Goal: Check status: Check status

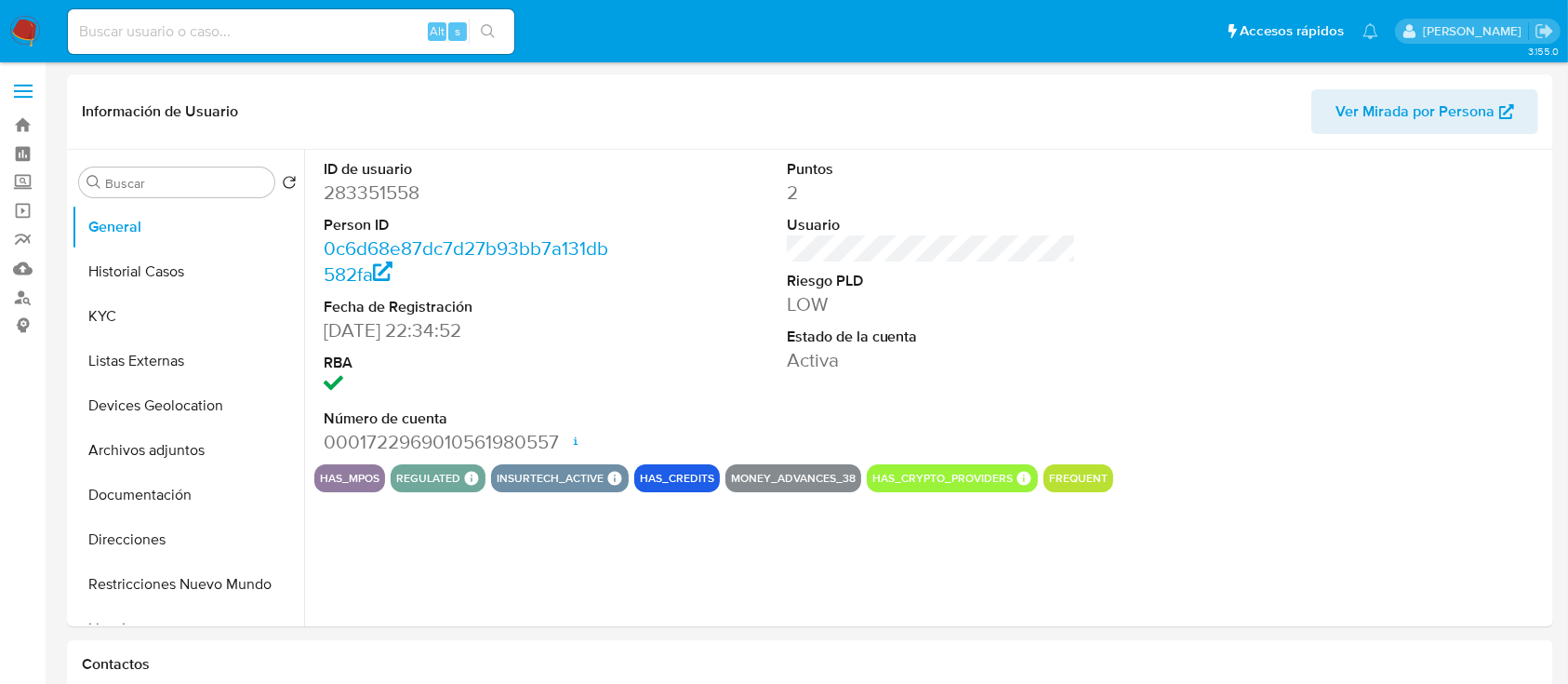
select select "10"
click at [194, 34] on input at bounding box center [291, 32] width 447 height 25
paste input "638506713"
type input "638506713"
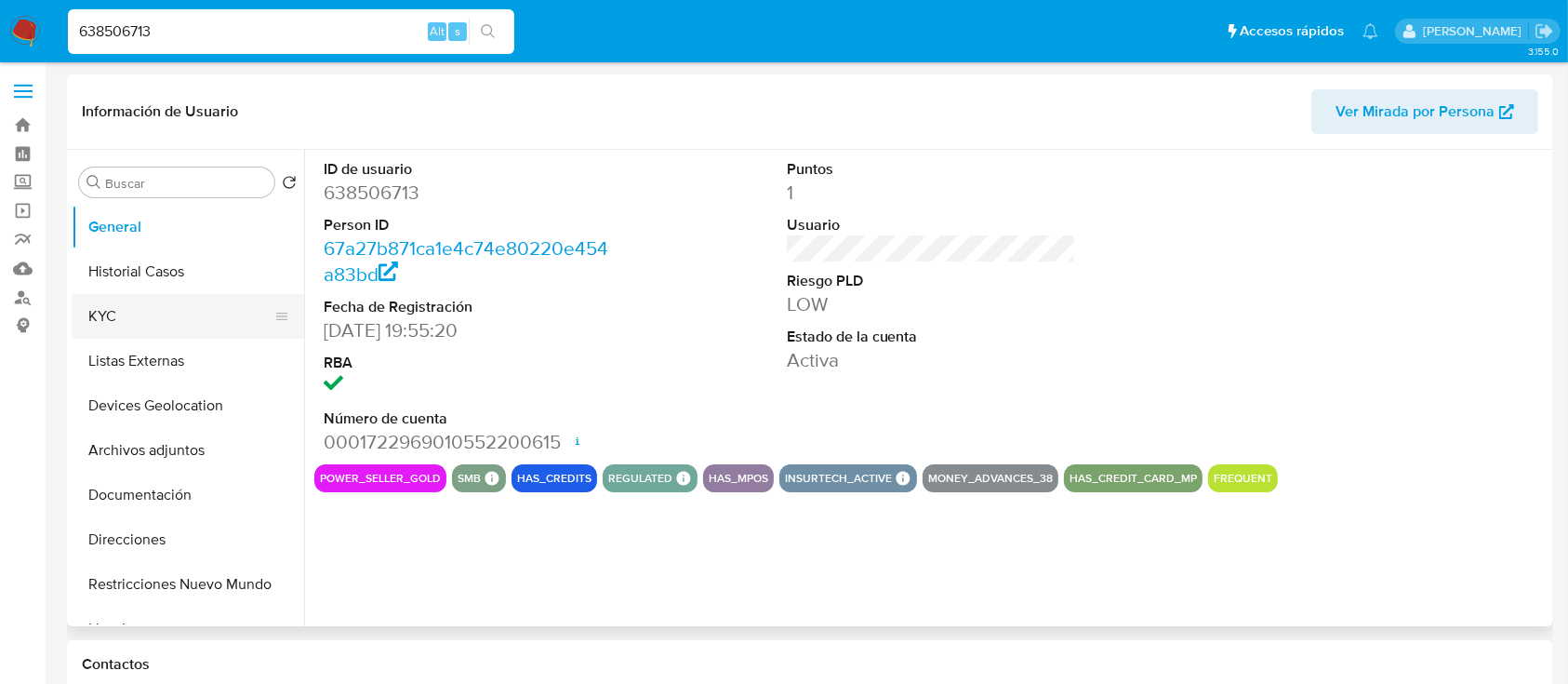
select select "10"
click at [169, 299] on button "KYC" at bounding box center [180, 316] width 217 height 44
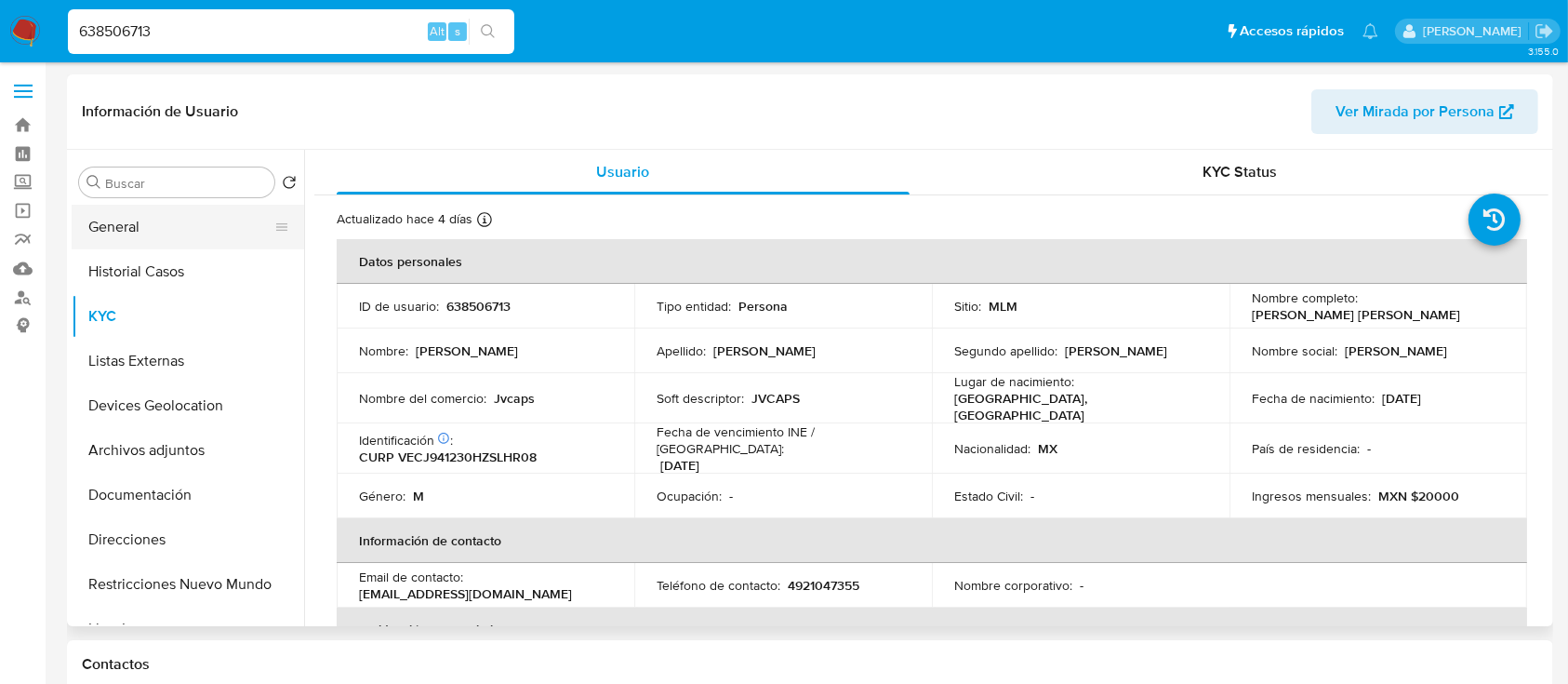
click at [124, 222] on button "General" at bounding box center [180, 227] width 217 height 44
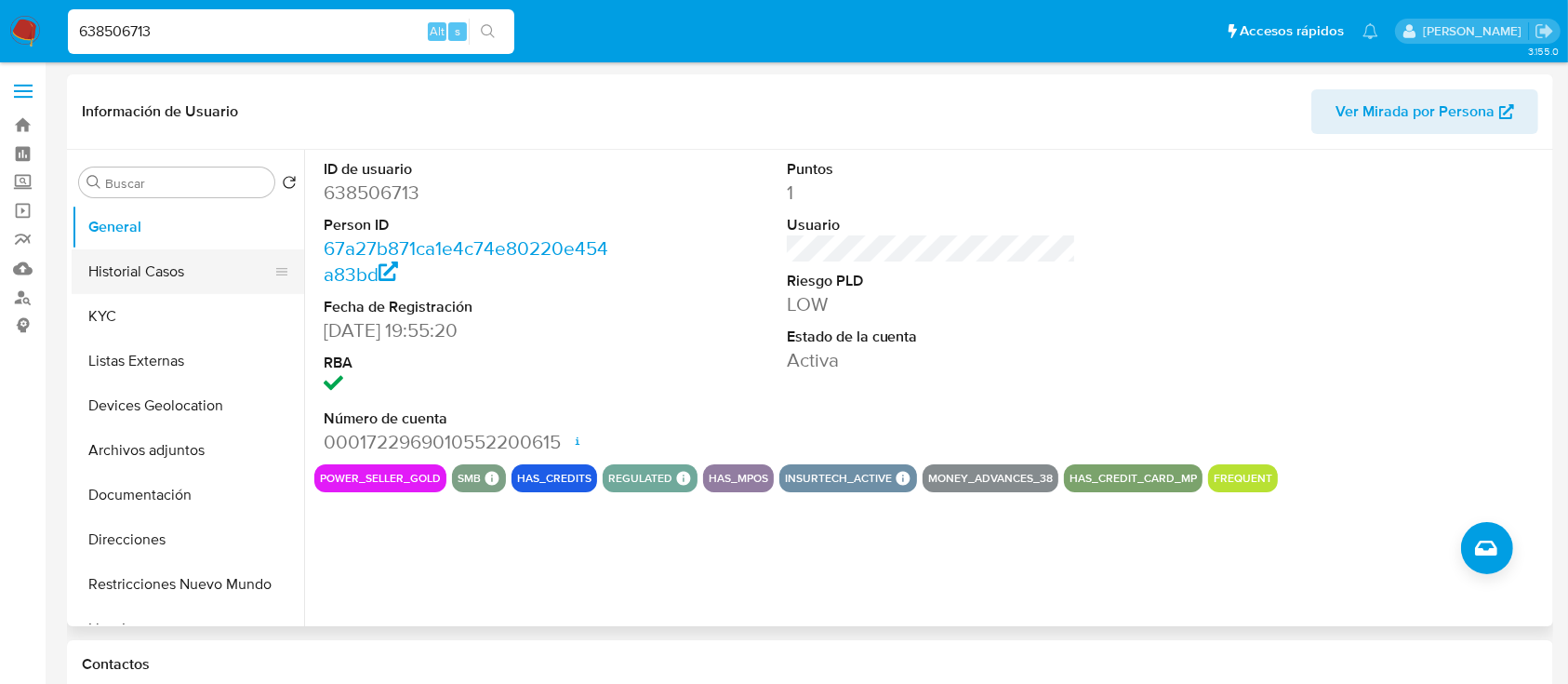
click at [127, 271] on button "Historial Casos" at bounding box center [180, 271] width 217 height 44
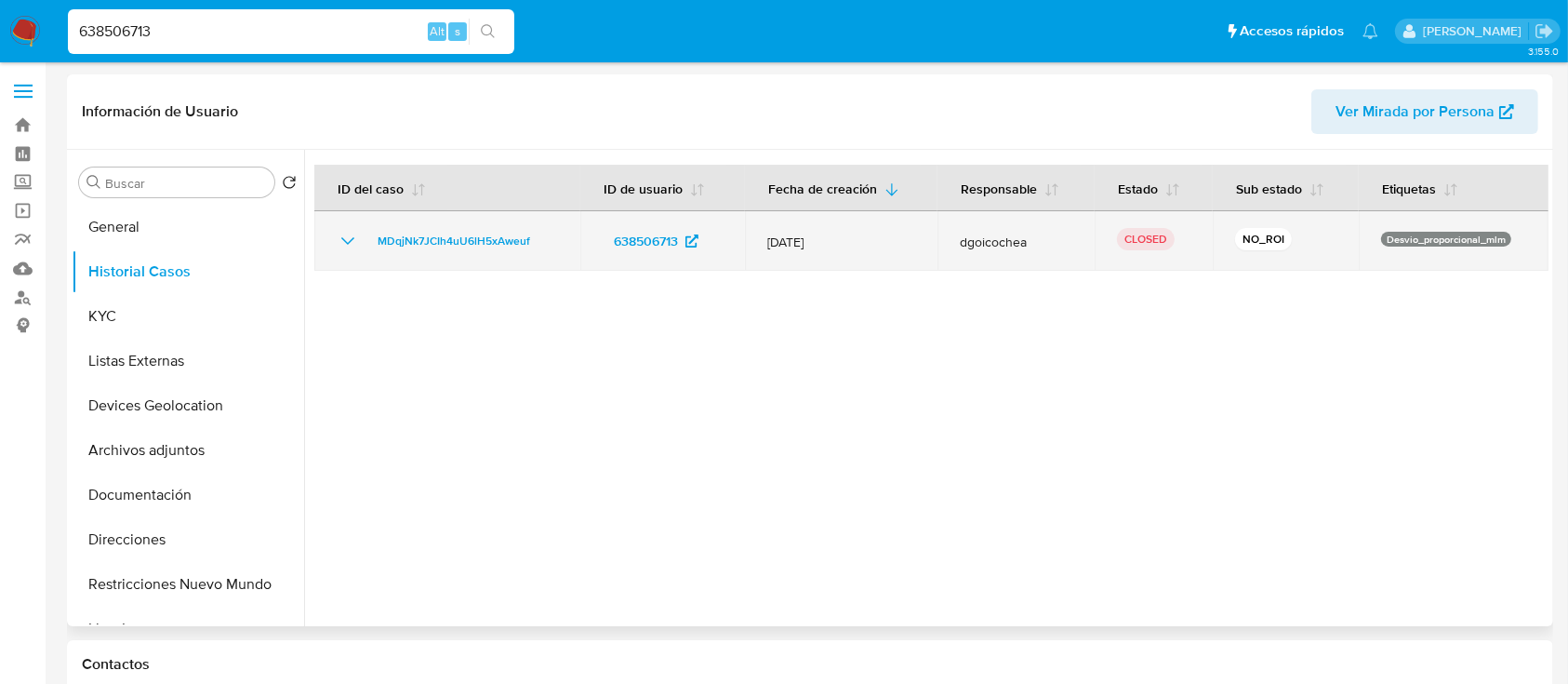
click at [348, 231] on icon "Mostrar/Ocultar" at bounding box center [349, 241] width 23 height 23
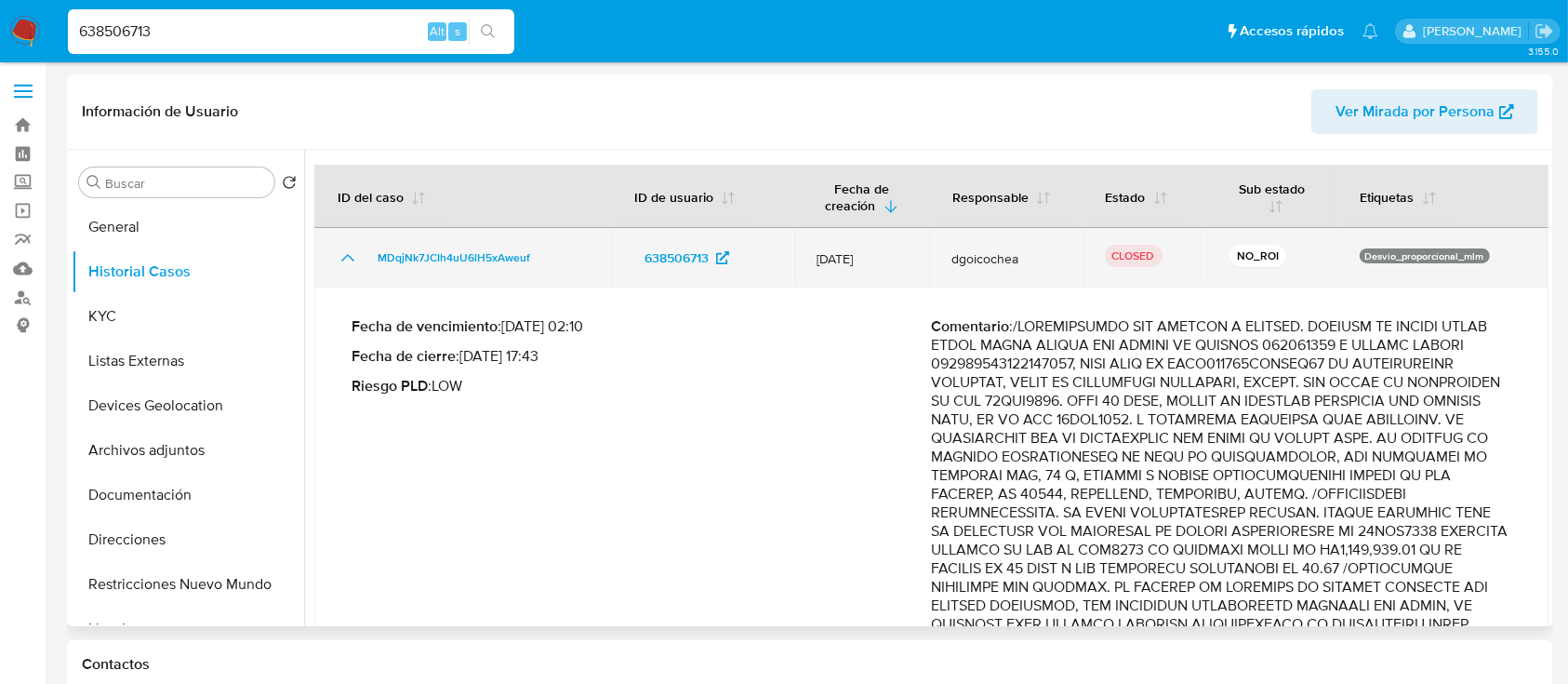
click at [339, 253] on icon "Mostrar/Ocultar" at bounding box center [349, 258] width 23 height 23
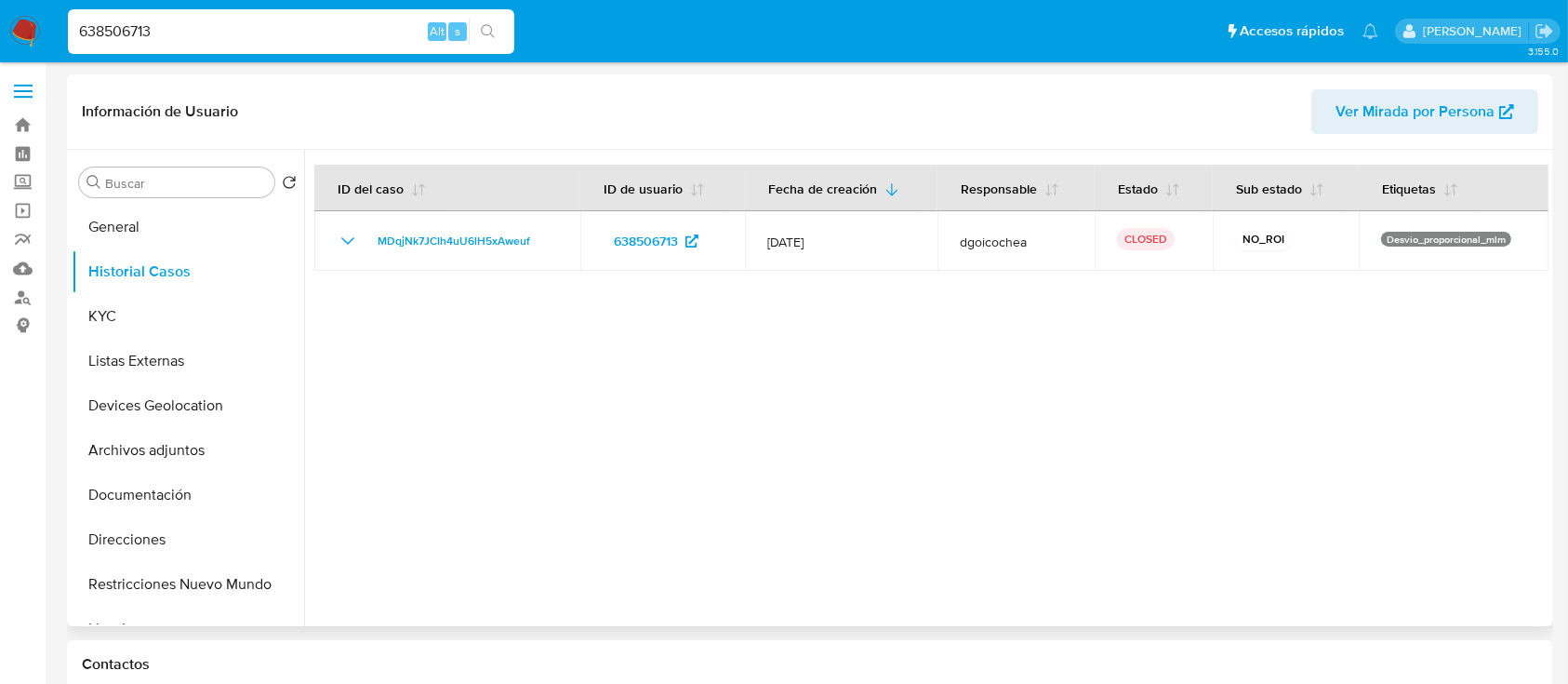
scroll to position [16, 0]
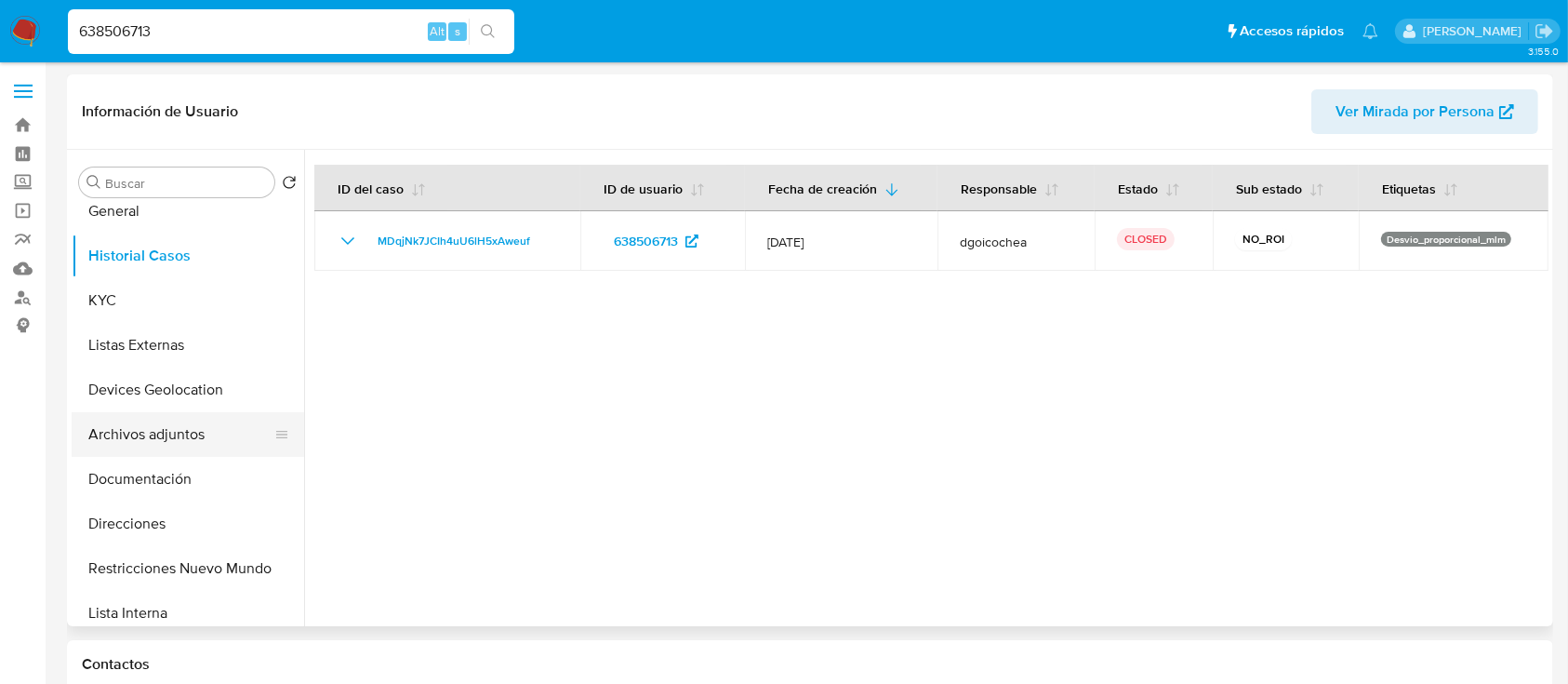
click at [176, 420] on button "Archivos adjuntos" at bounding box center [180, 434] width 217 height 44
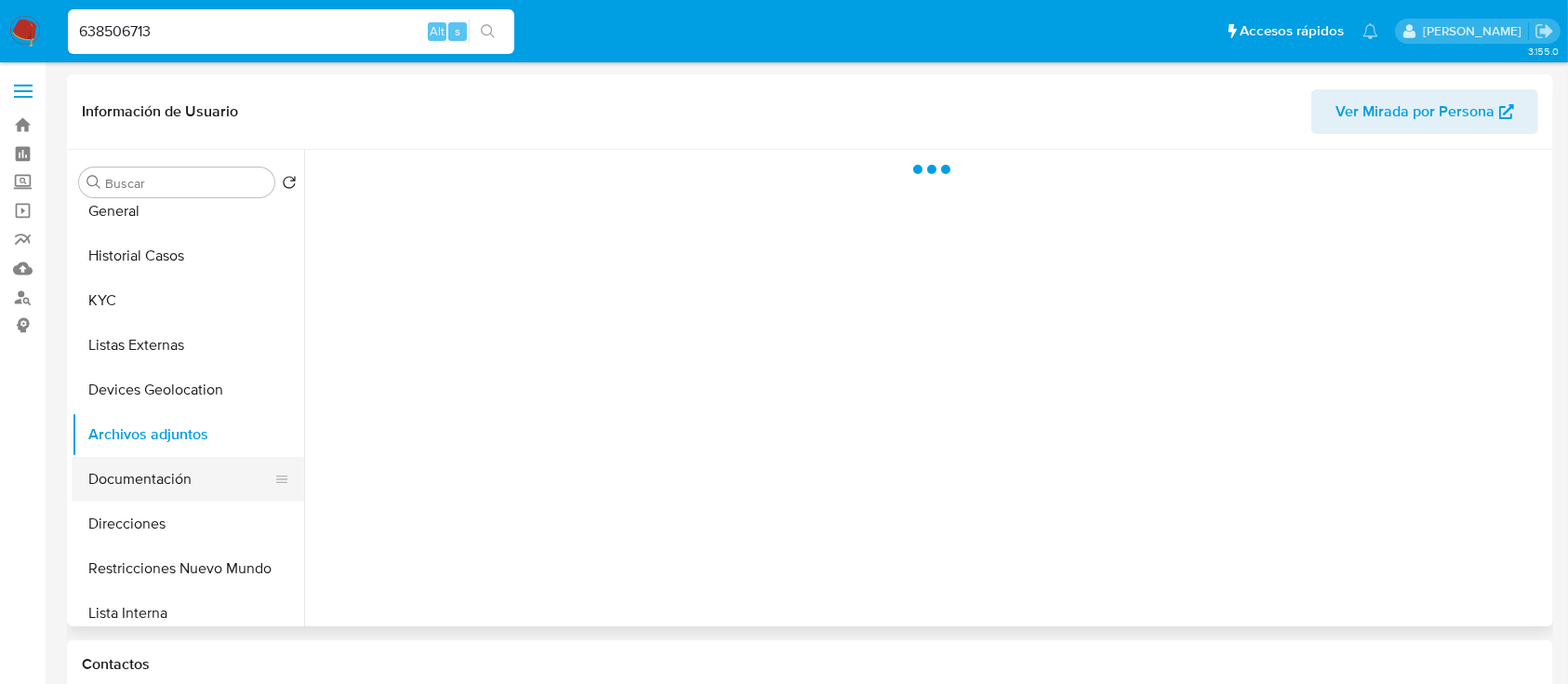
click at [163, 473] on button "Documentación" at bounding box center [180, 479] width 217 height 44
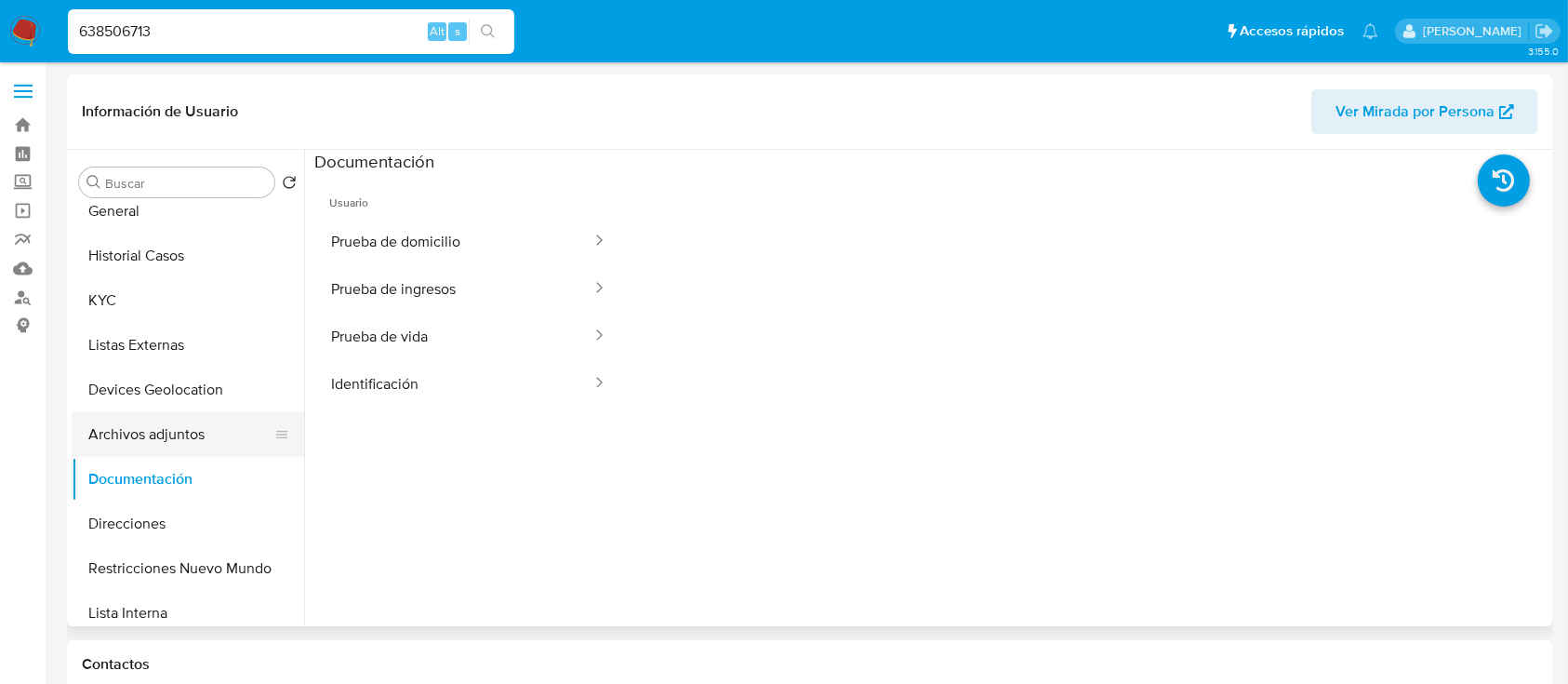
click at [163, 432] on button "Archivos adjuntos" at bounding box center [180, 434] width 217 height 44
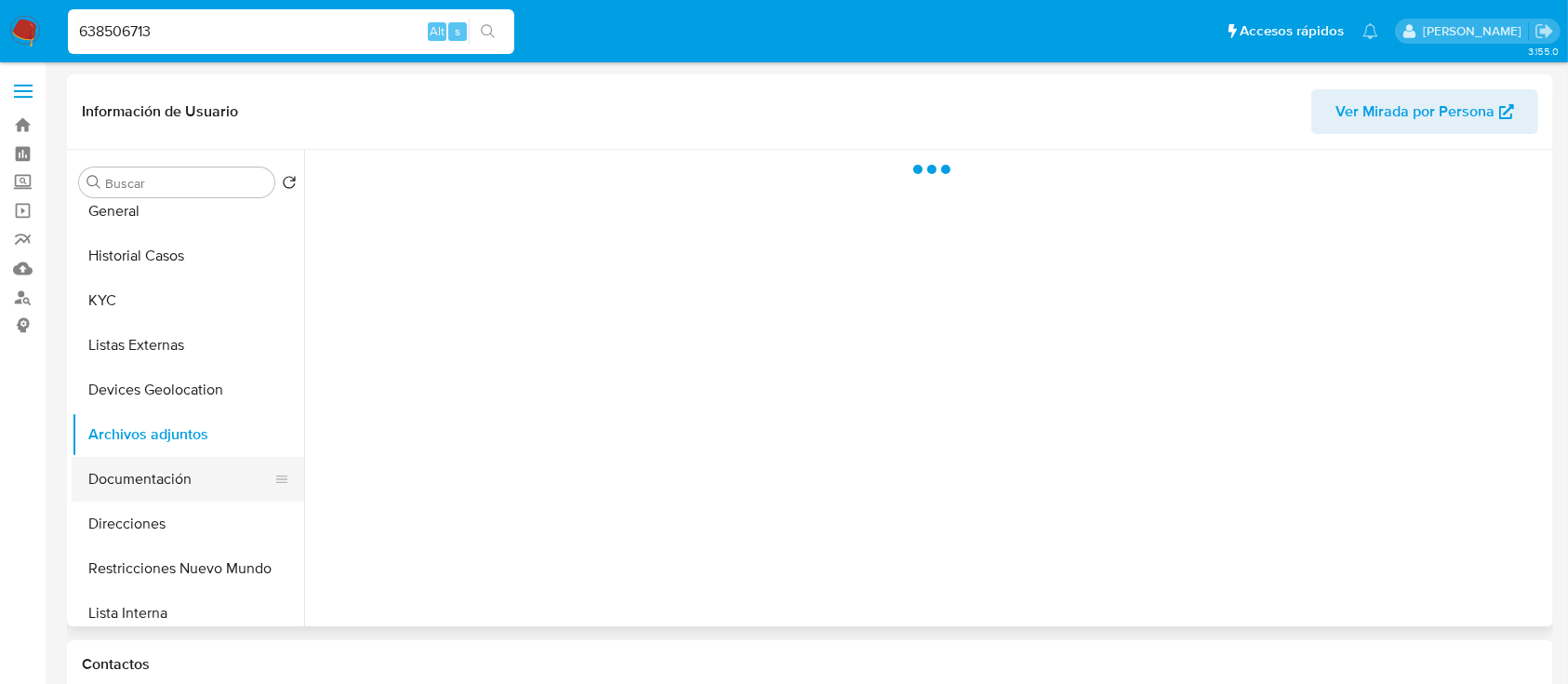
click at [163, 470] on button "Documentación" at bounding box center [180, 479] width 217 height 44
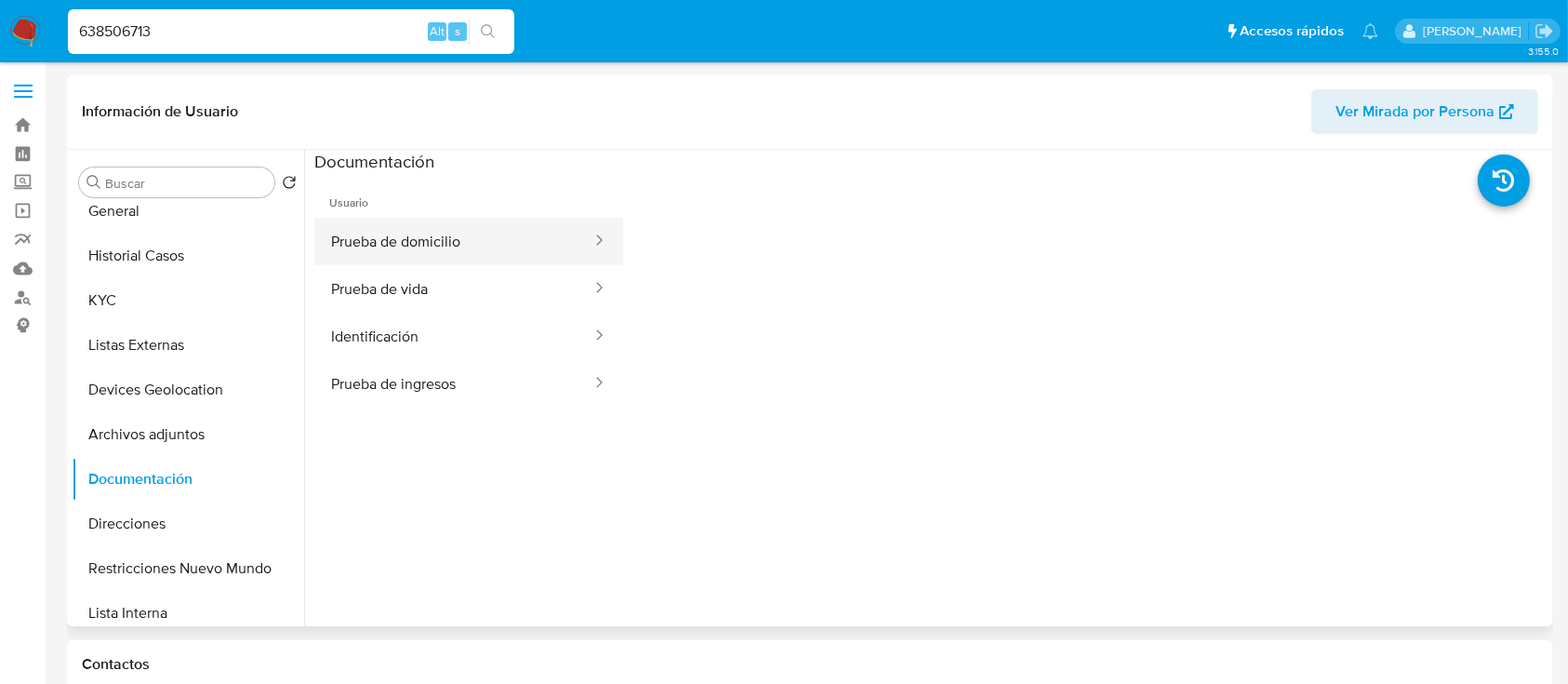
click at [394, 240] on button "Prueba de domicilio" at bounding box center [453, 241] width 279 height 47
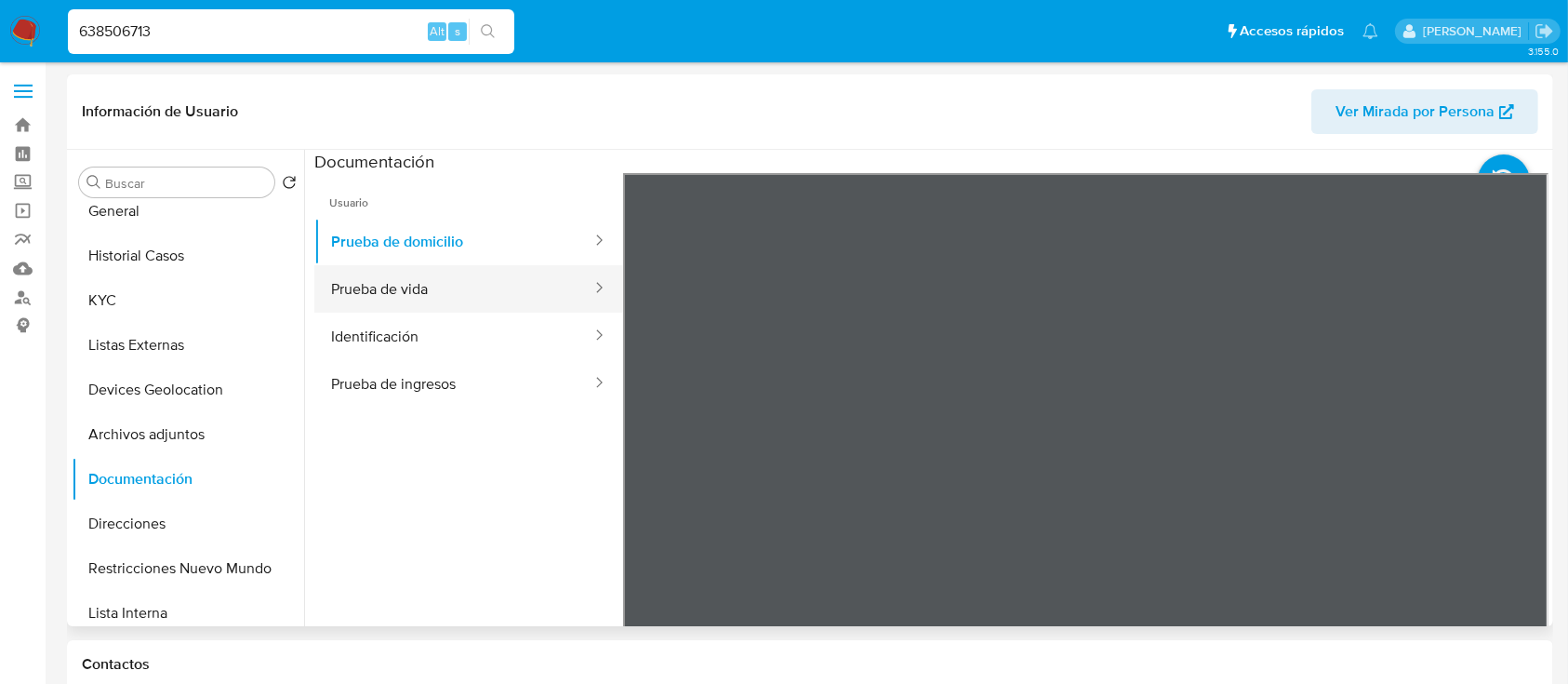
click at [495, 303] on button "Prueba de vida" at bounding box center [453, 289] width 279 height 47
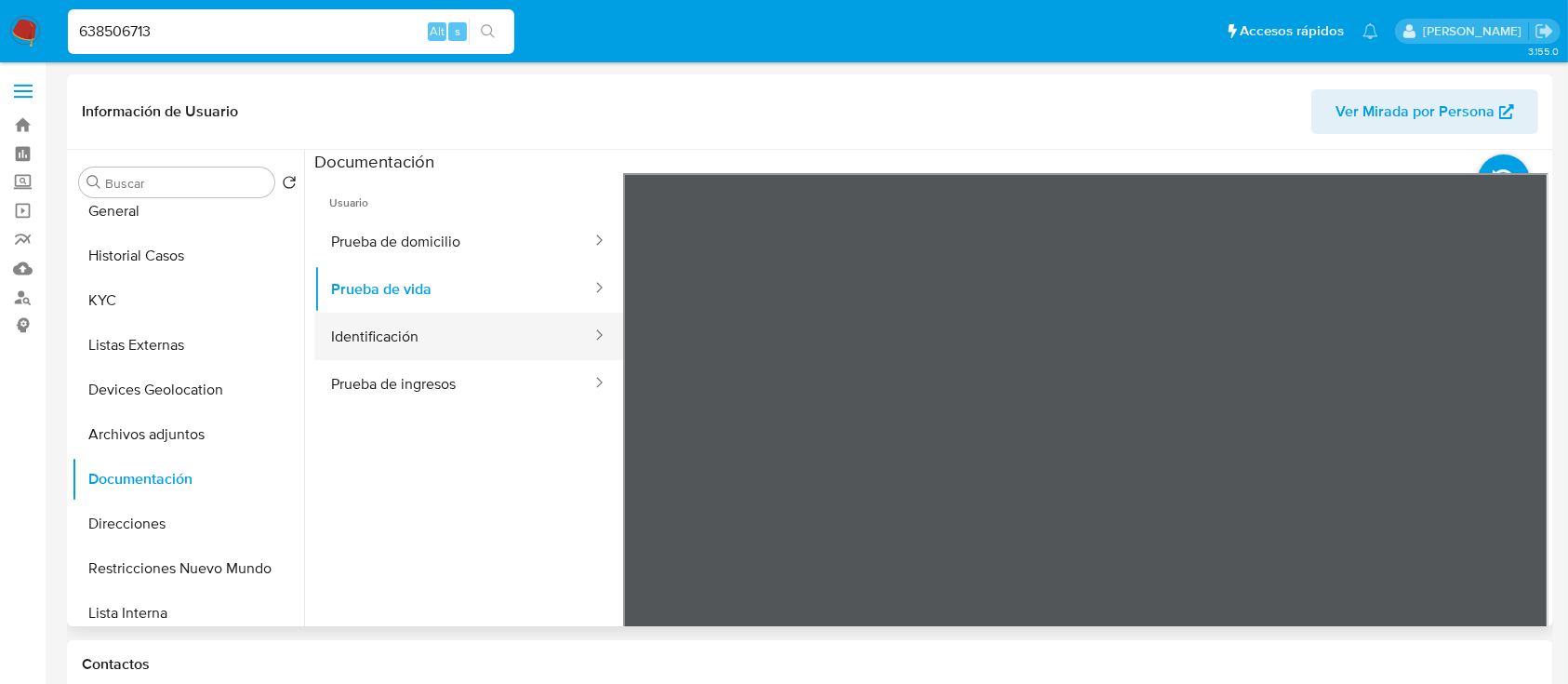
click at [448, 324] on button "Identificación" at bounding box center [453, 336] width 279 height 47
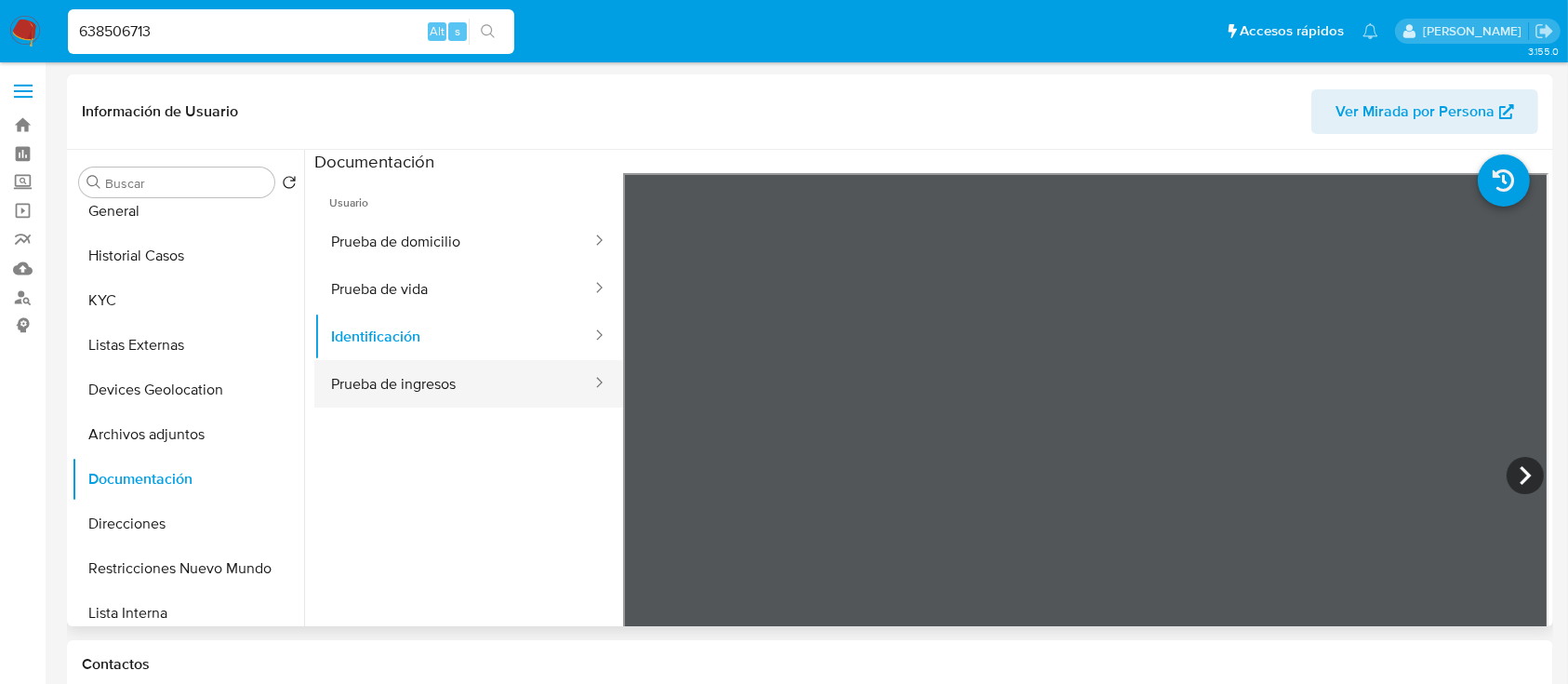
click at [358, 379] on button "Prueba de ingresos" at bounding box center [453, 384] width 279 height 47
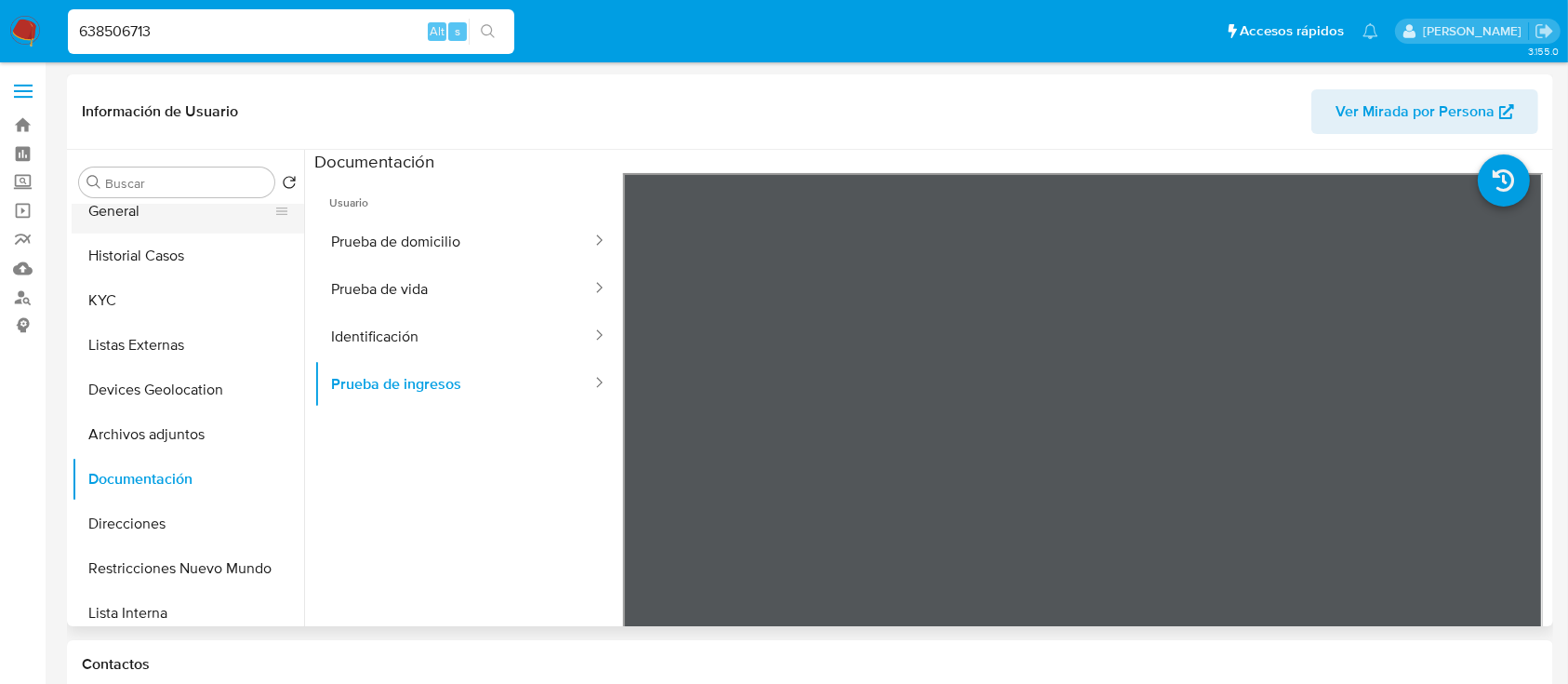
click at [170, 208] on button "General" at bounding box center [180, 211] width 217 height 44
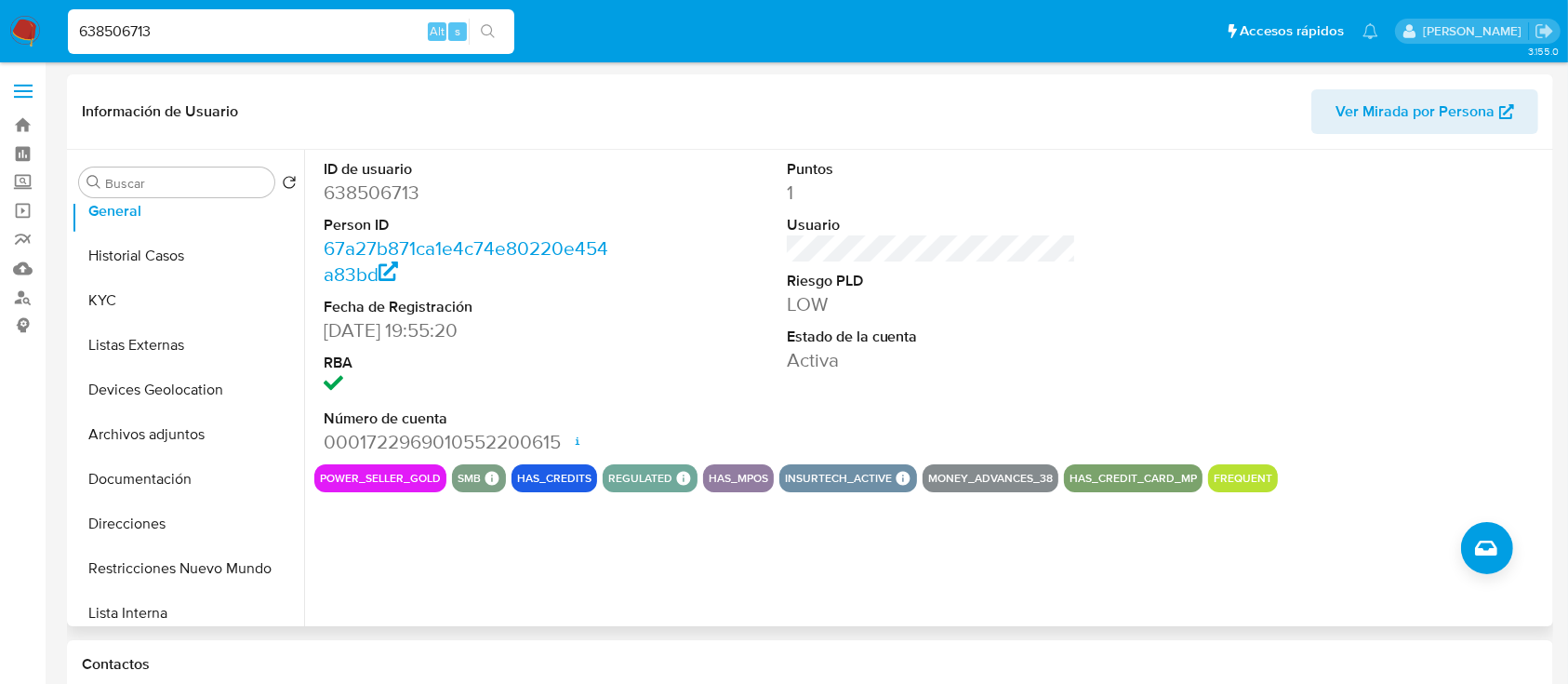
click at [382, 197] on dd "638506713" at bounding box center [469, 193] width 290 height 26
copy dd "638506713"
click at [192, 295] on button "KYC" at bounding box center [180, 299] width 217 height 44
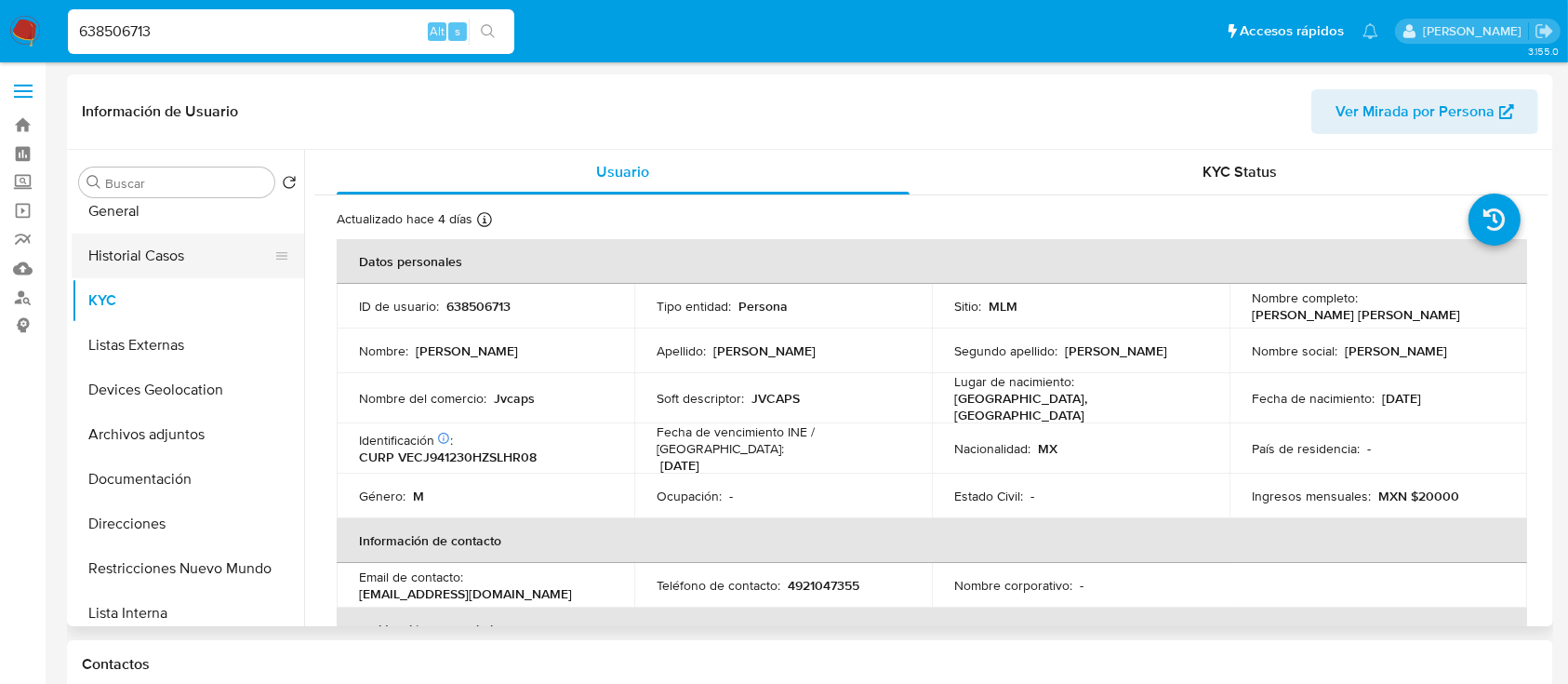
click at [137, 257] on button "Historial Casos" at bounding box center [180, 255] width 217 height 44
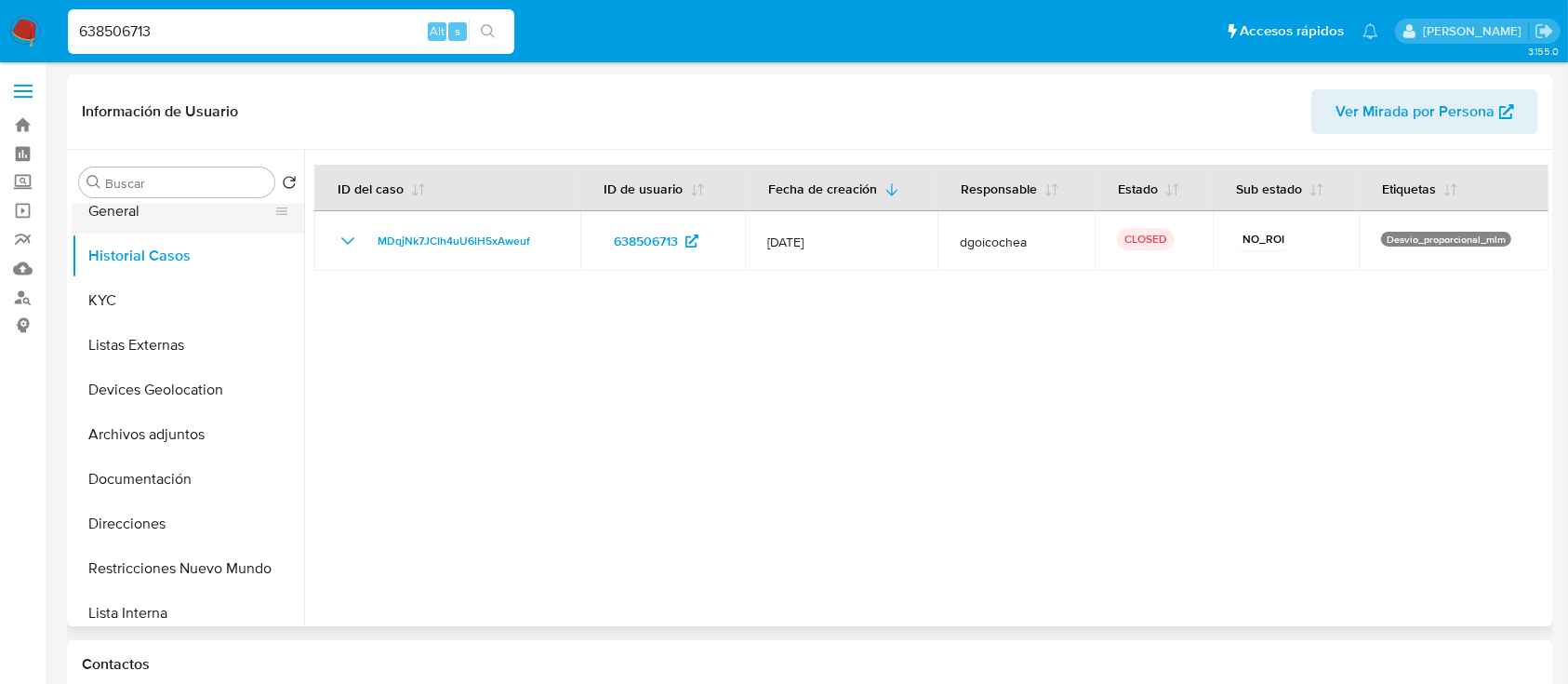
click at [127, 219] on button "General" at bounding box center [180, 211] width 217 height 44
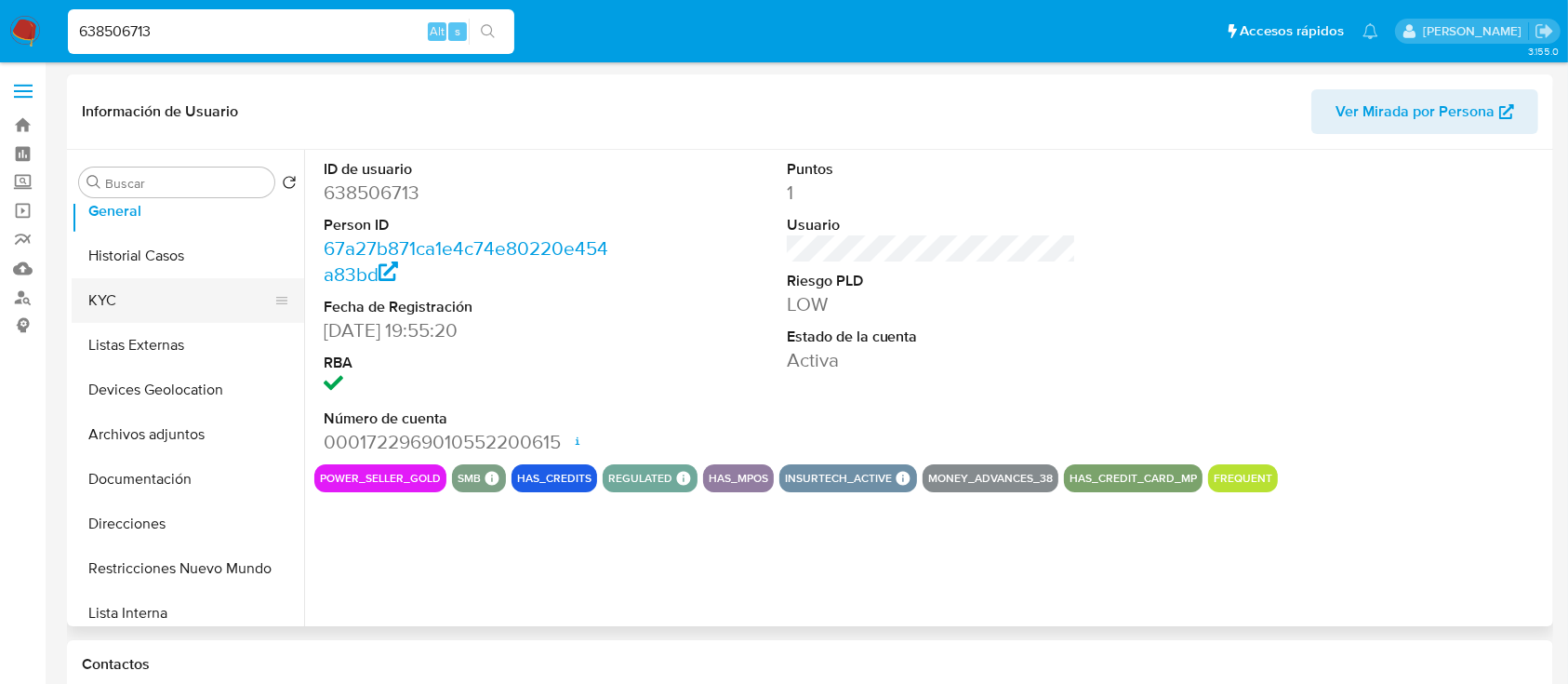
click at [214, 292] on button "KYC" at bounding box center [180, 299] width 217 height 44
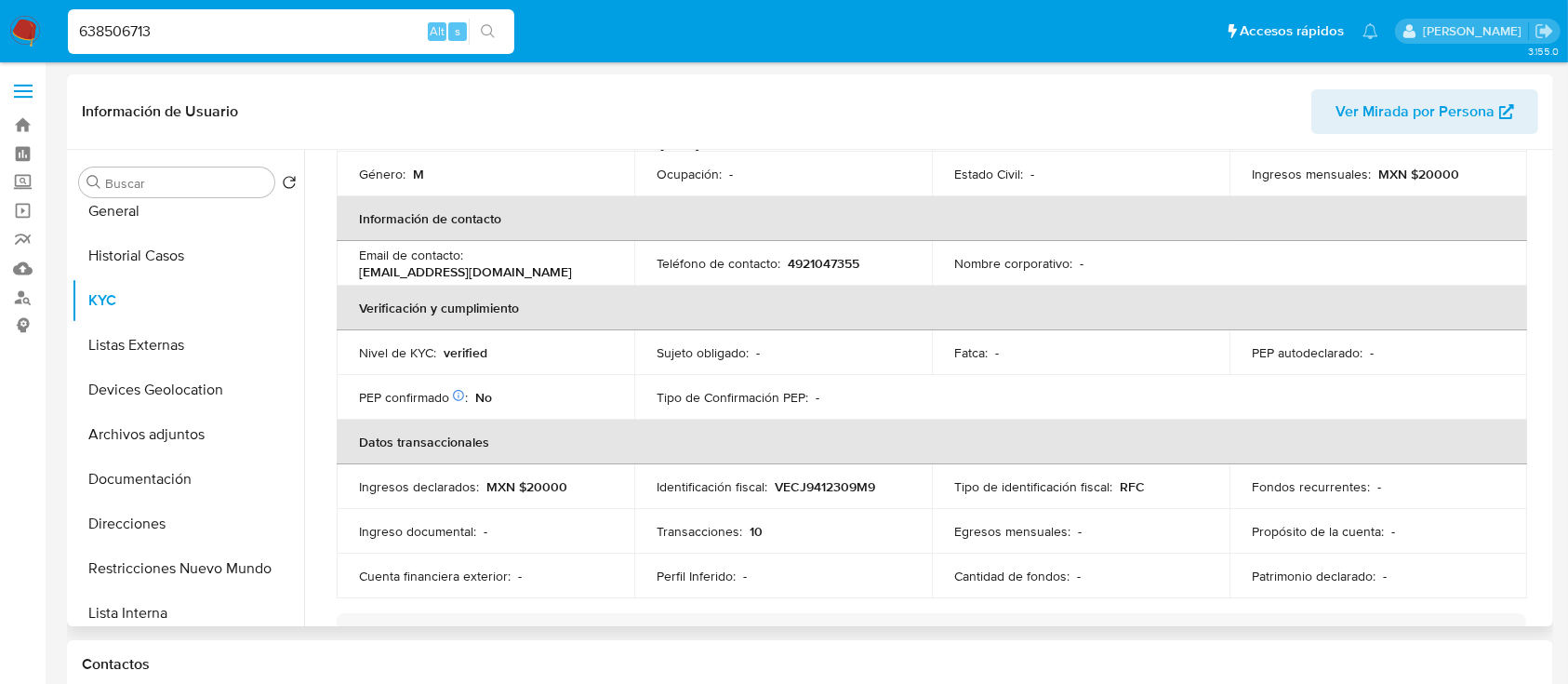
scroll to position [0, 0]
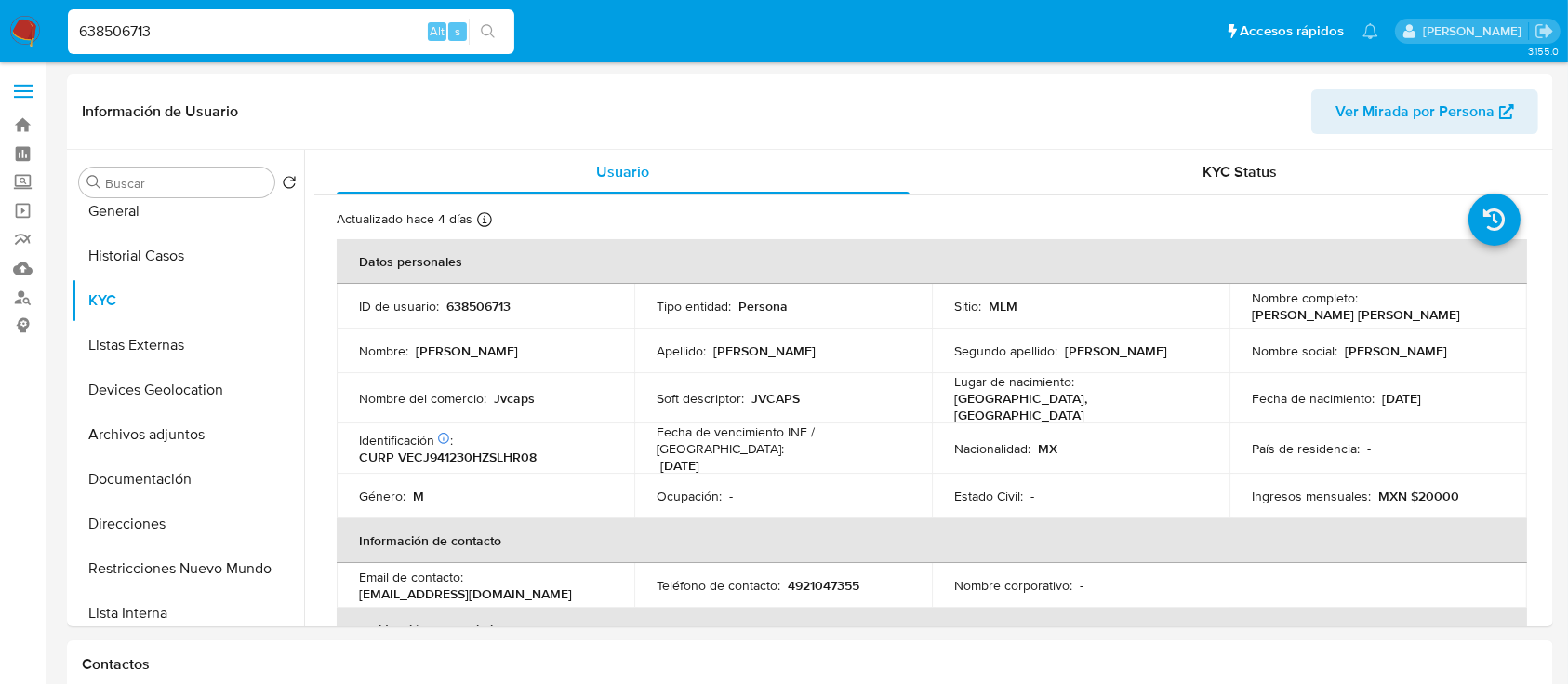
click at [281, 21] on input "638506713" at bounding box center [291, 32] width 447 height 25
paste input "1202716828"
type input "1202716828"
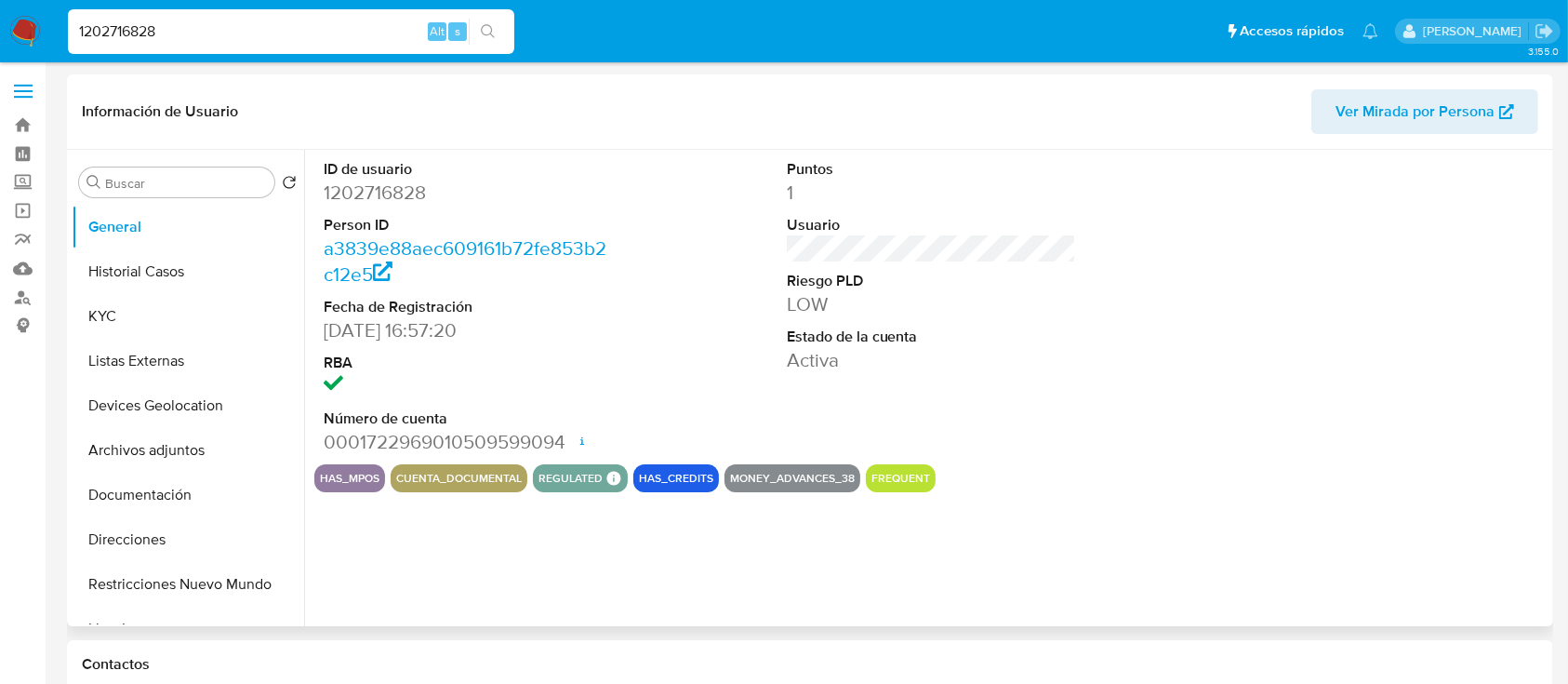
select select "10"
click at [137, 268] on button "Historial Casos" at bounding box center [180, 271] width 217 height 44
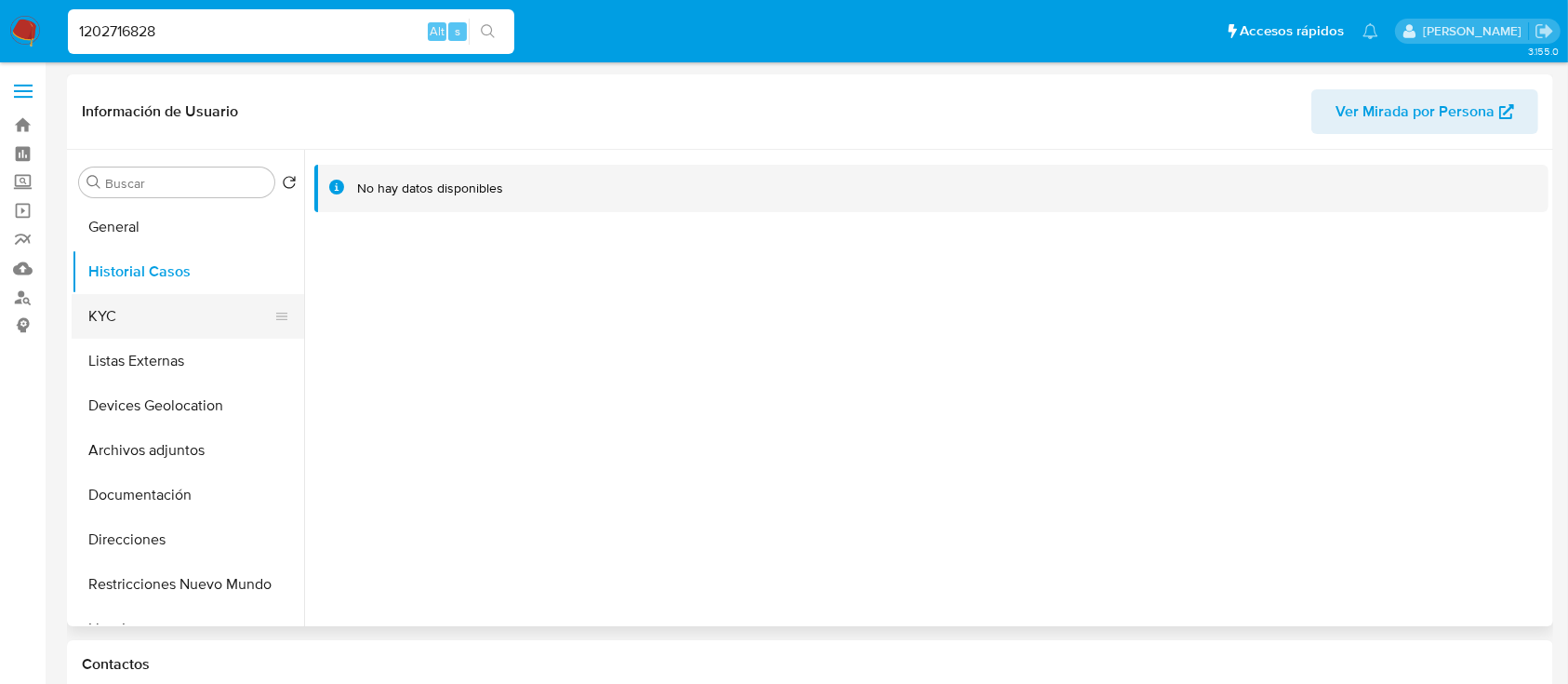
click at [96, 306] on button "KYC" at bounding box center [180, 316] width 217 height 44
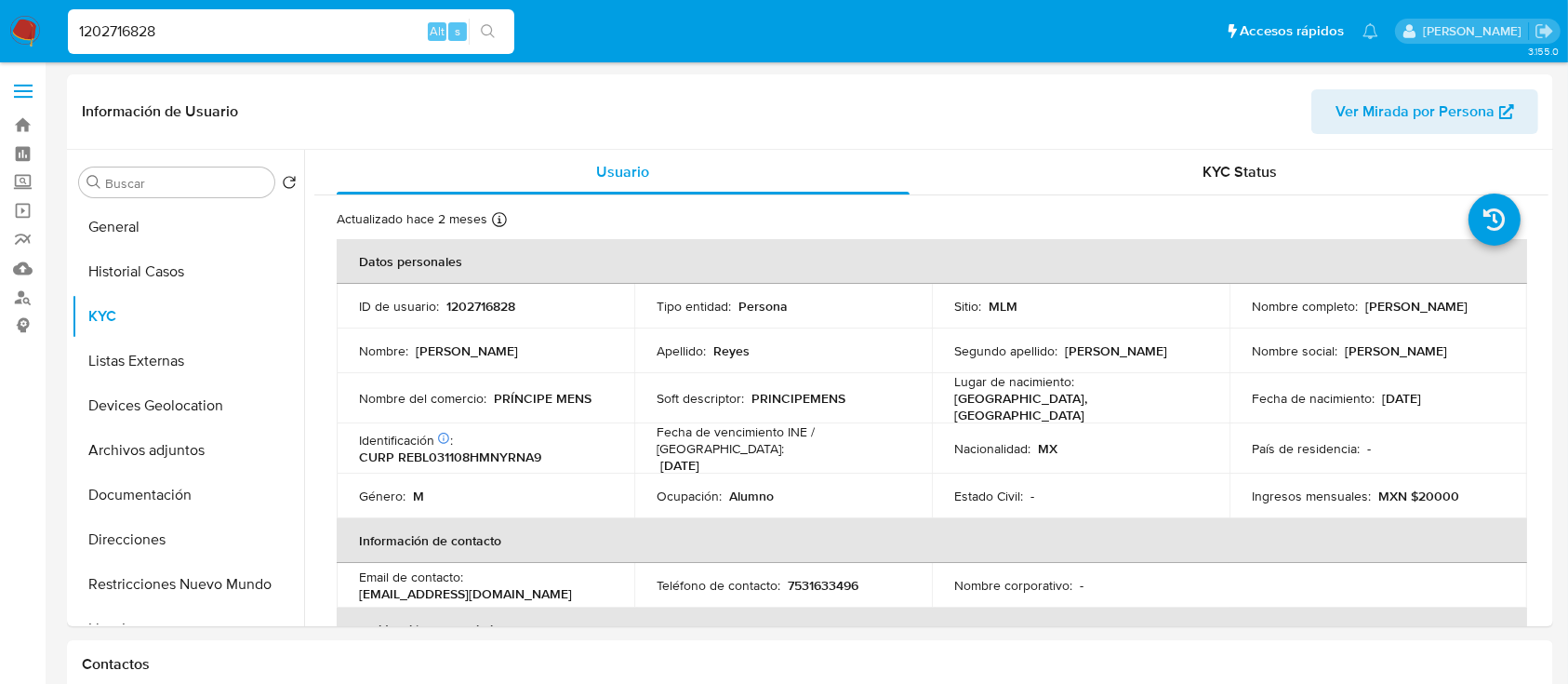
click at [255, 18] on div "1202716828 Alt s" at bounding box center [291, 31] width 447 height 44
click at [246, 26] on input "1202716828" at bounding box center [291, 32] width 447 height 25
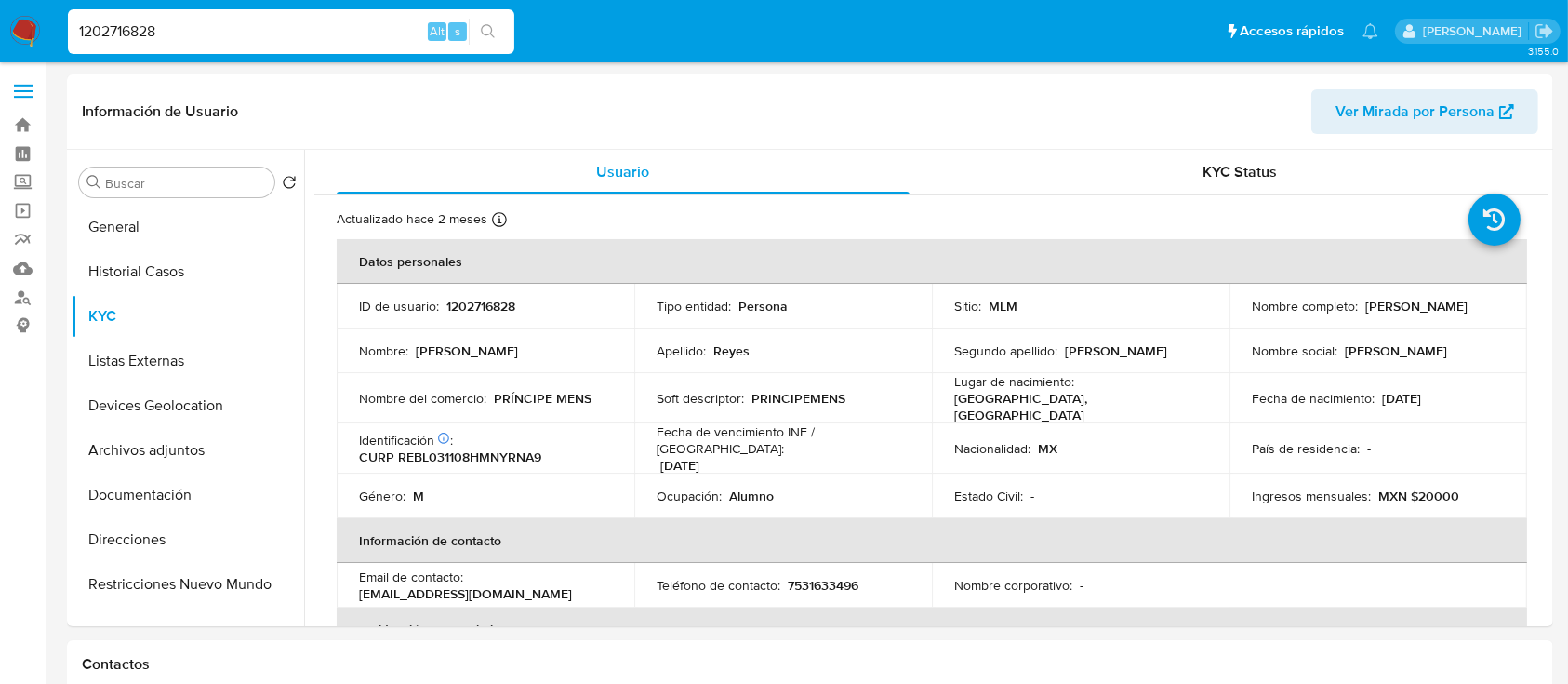
click at [246, 26] on input "1202716828" at bounding box center [291, 32] width 447 height 25
paste input "515843434"
type input "515843434"
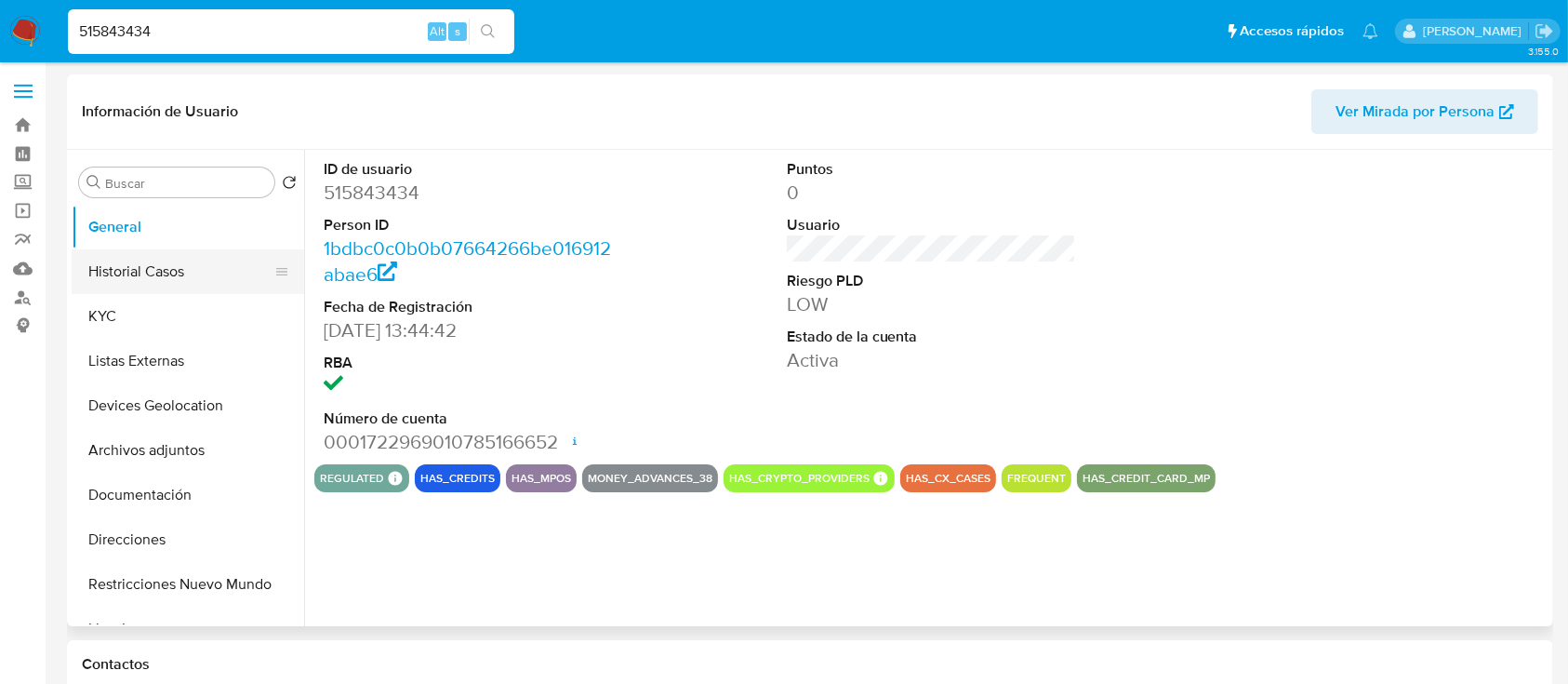
select select "10"
click at [163, 278] on button "Historial Casos" at bounding box center [180, 271] width 217 height 44
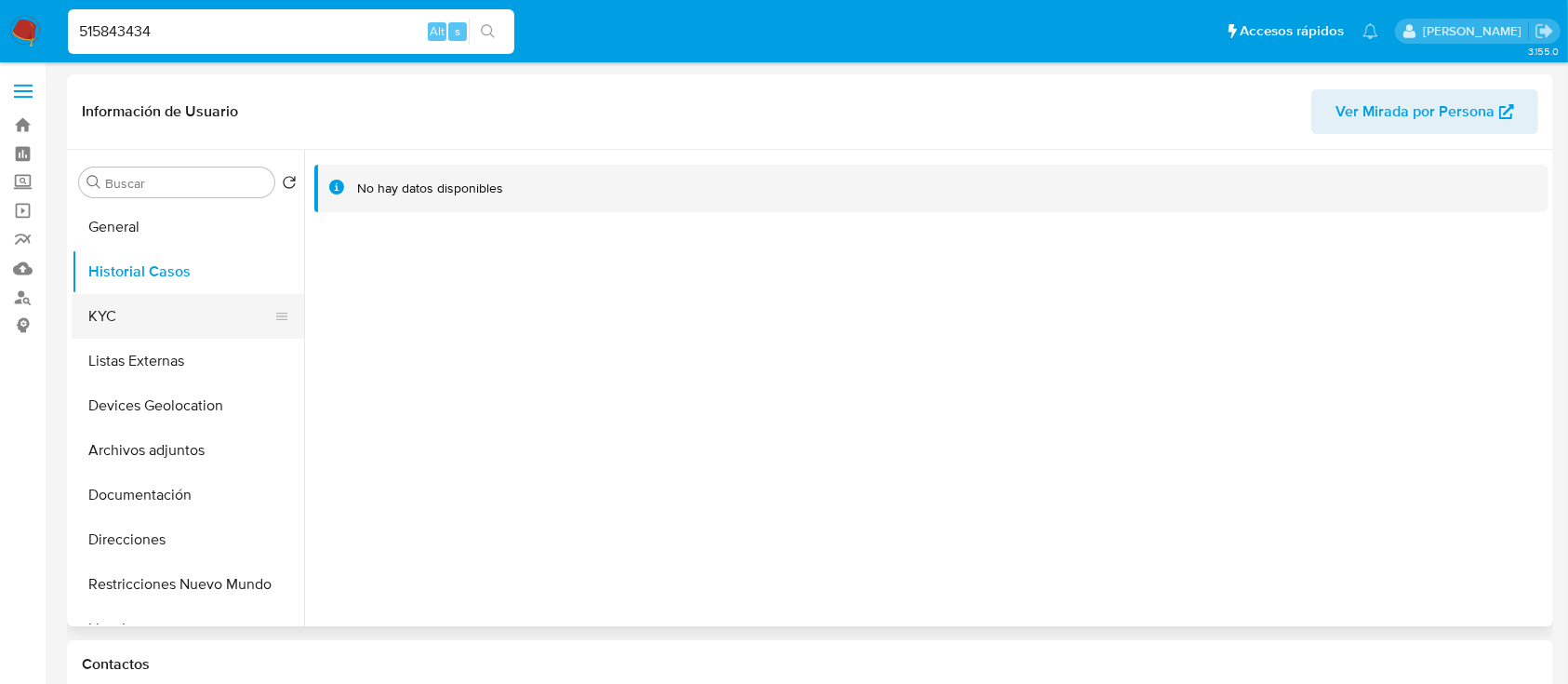
click at [164, 319] on button "KYC" at bounding box center [180, 316] width 217 height 44
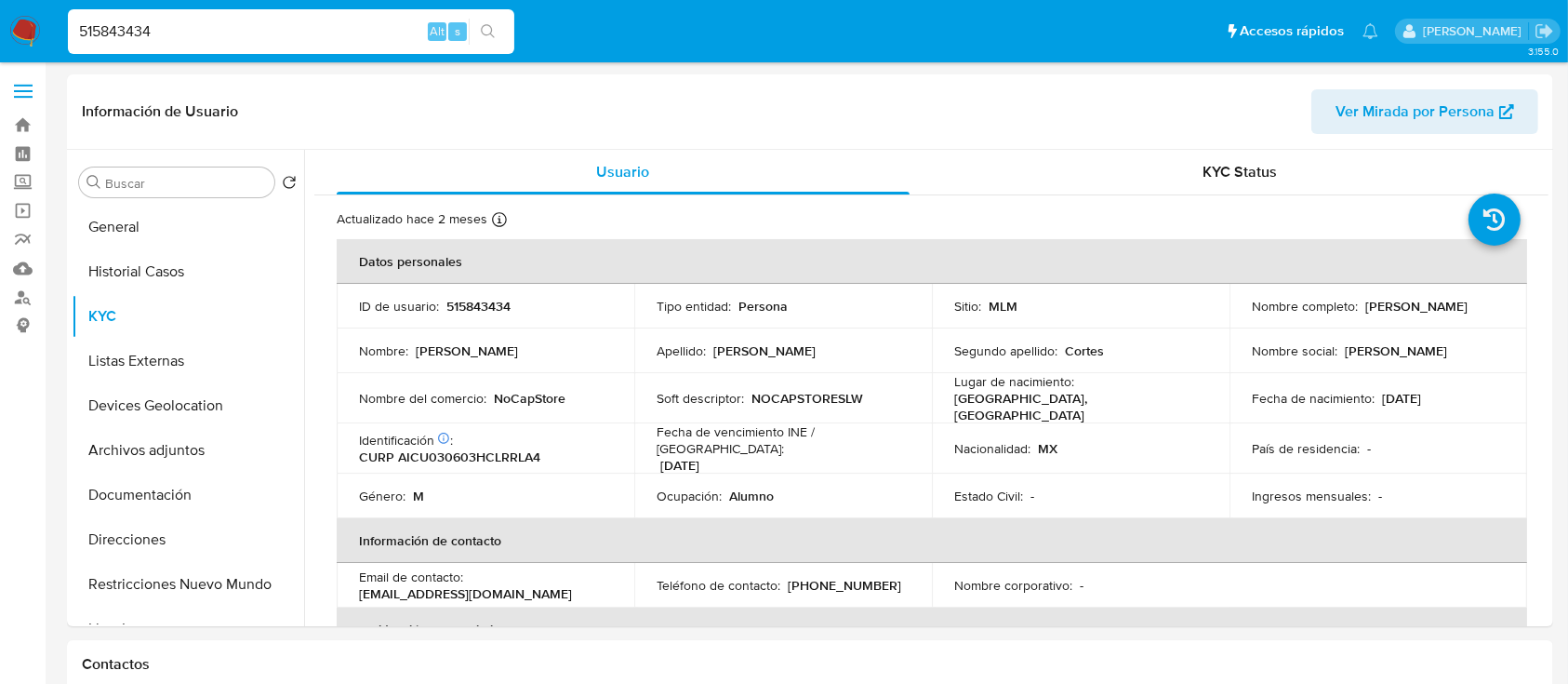
click at [339, 26] on input "515843434" at bounding box center [291, 32] width 447 height 25
paste input "1246685983"
type input "1246685983"
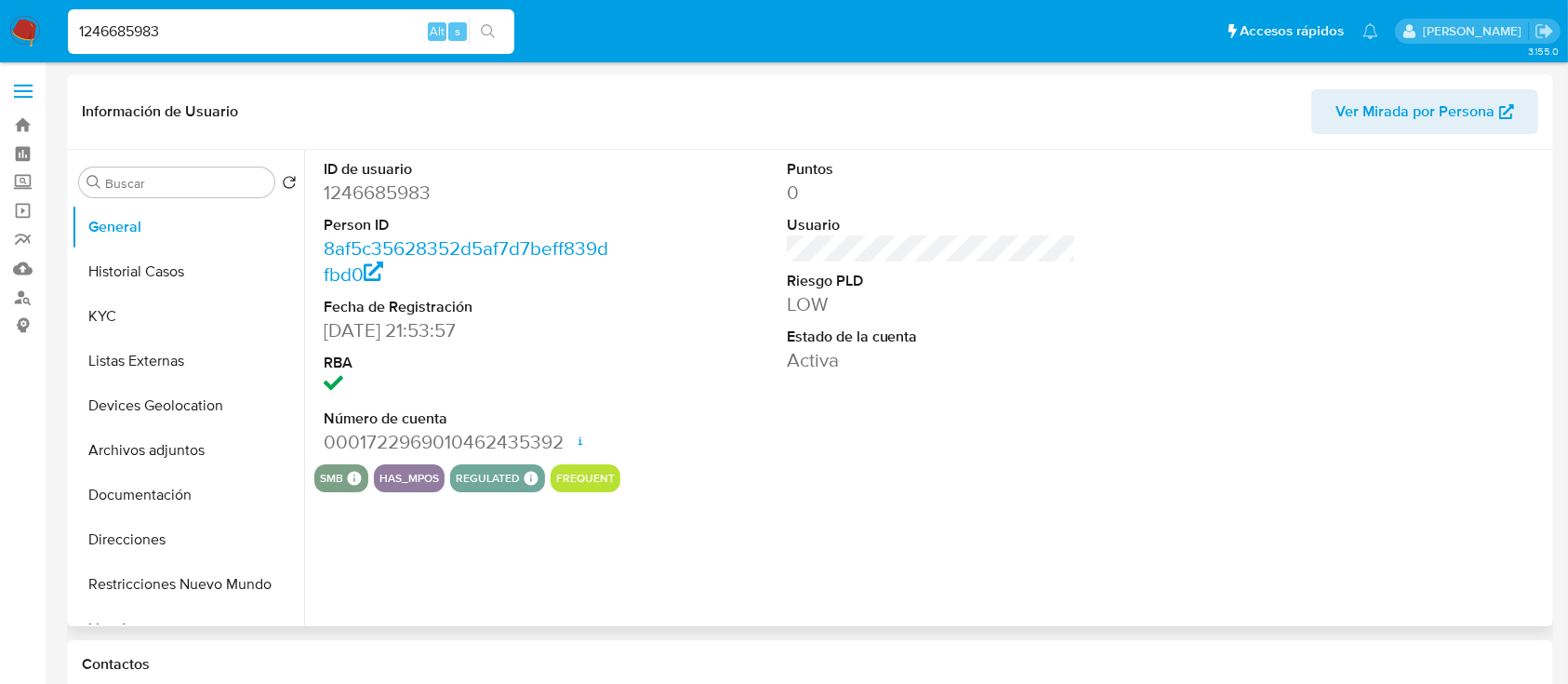
select select "10"
click at [139, 265] on button "Historial Casos" at bounding box center [180, 271] width 217 height 44
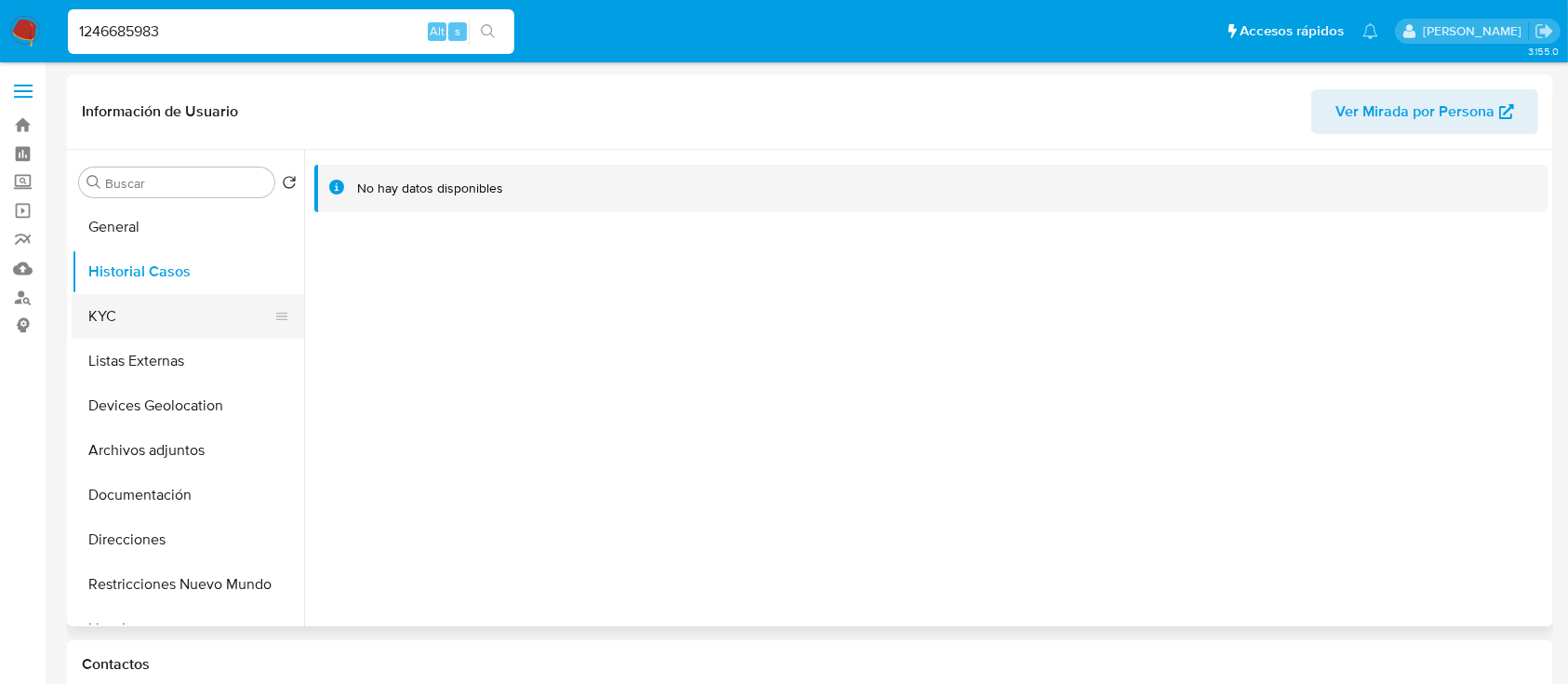
click at [137, 309] on button "KYC" at bounding box center [180, 316] width 217 height 44
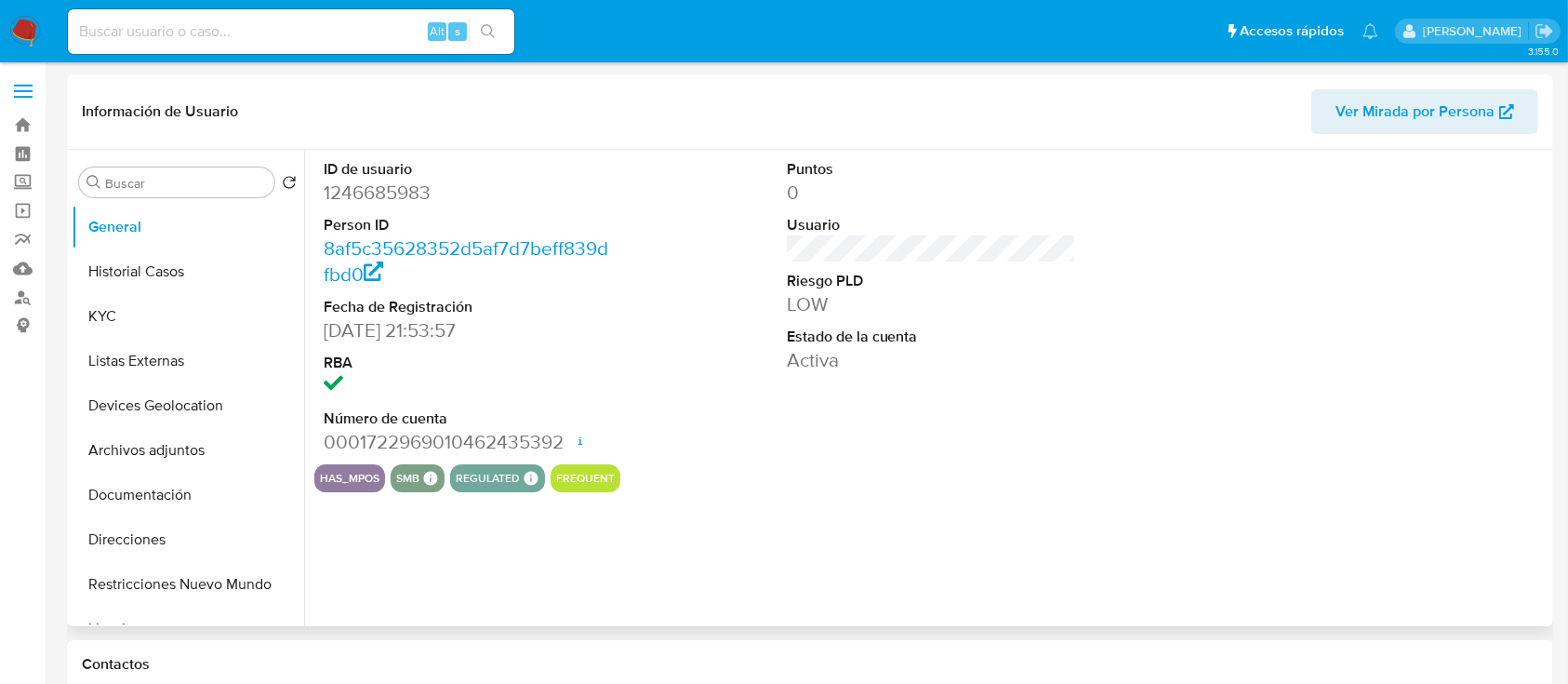
select select "10"
click at [149, 290] on button "Historial Casos" at bounding box center [180, 271] width 217 height 44
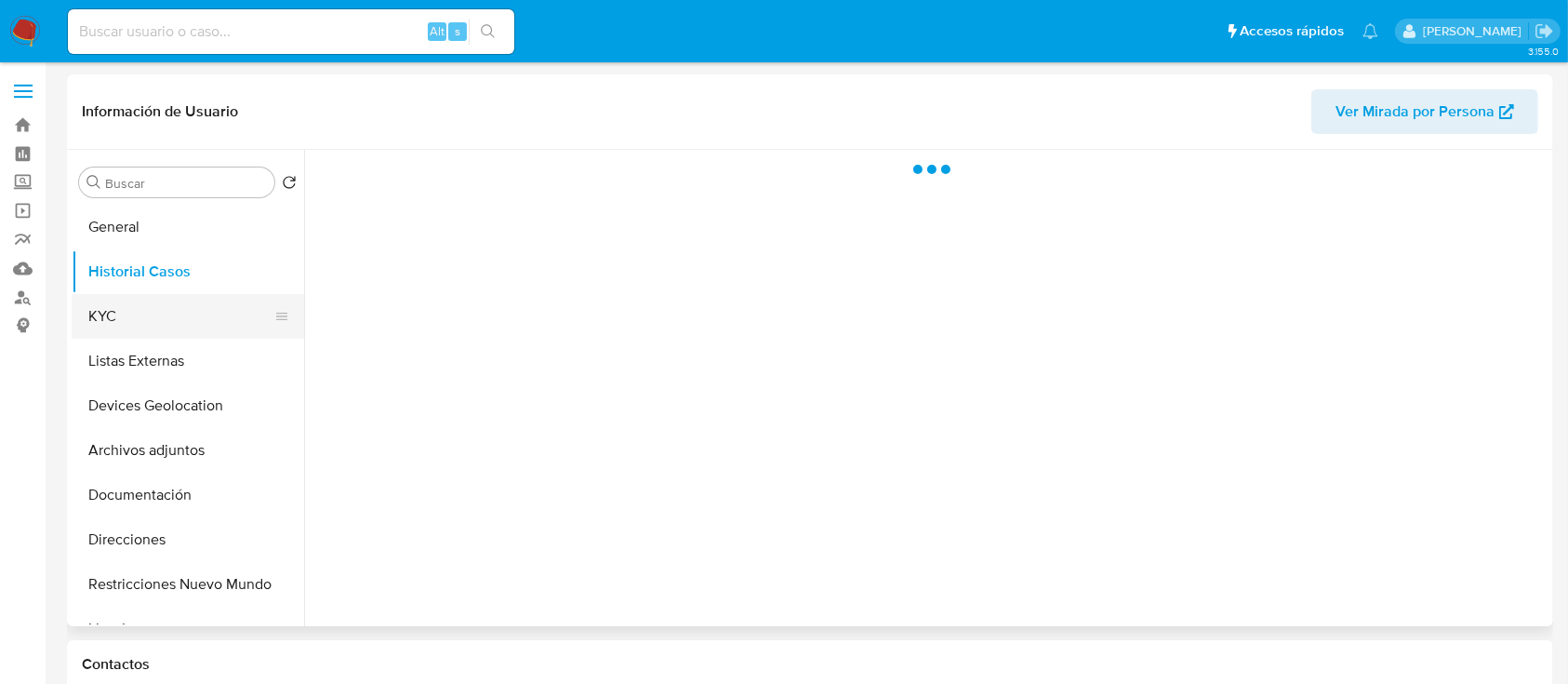
click at [130, 311] on button "KYC" at bounding box center [180, 316] width 217 height 44
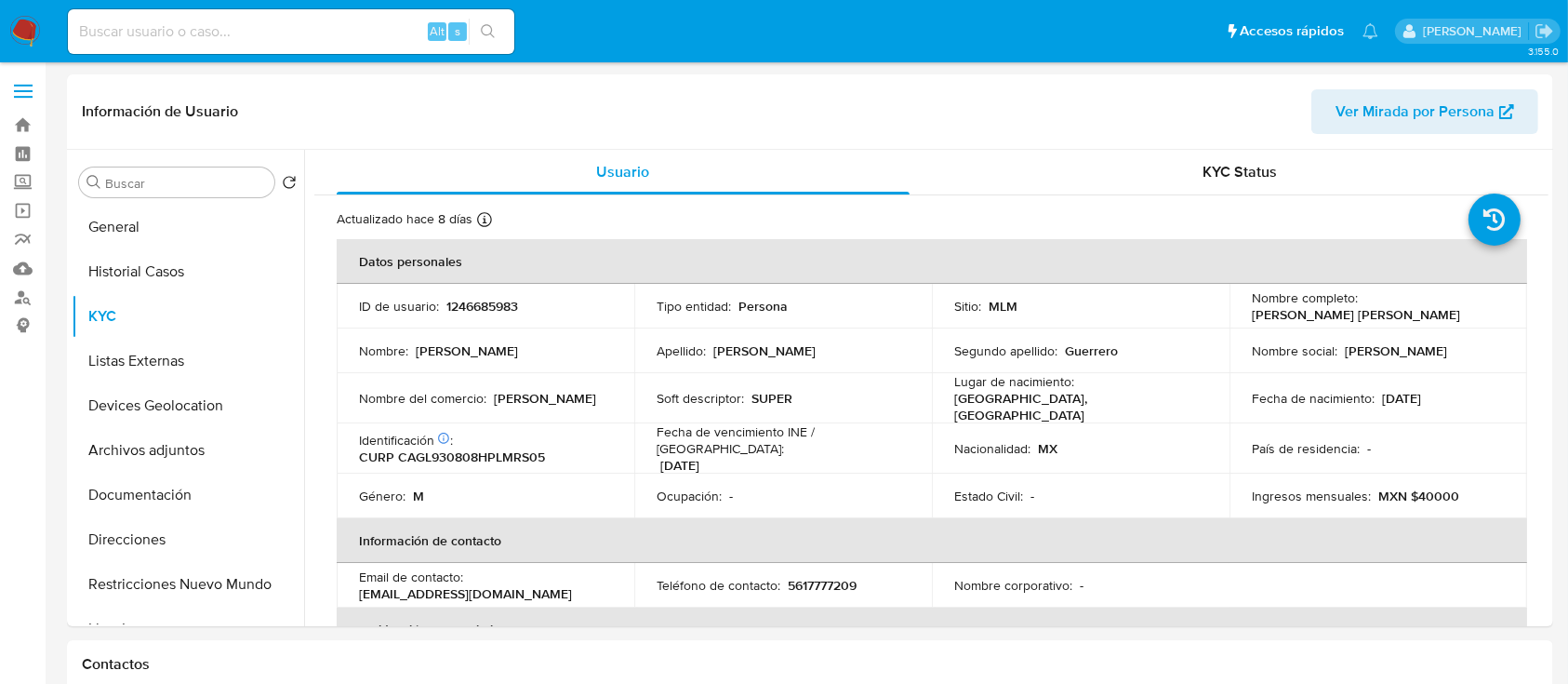
drag, startPoint x: 1541, startPoint y: 239, endPoint x: 1556, endPoint y: 368, distance: 129.9
drag, startPoint x: 1556, startPoint y: 368, endPoint x: 1542, endPoint y: 284, distance: 85.2
click at [385, 28] on input at bounding box center [291, 32] width 447 height 25
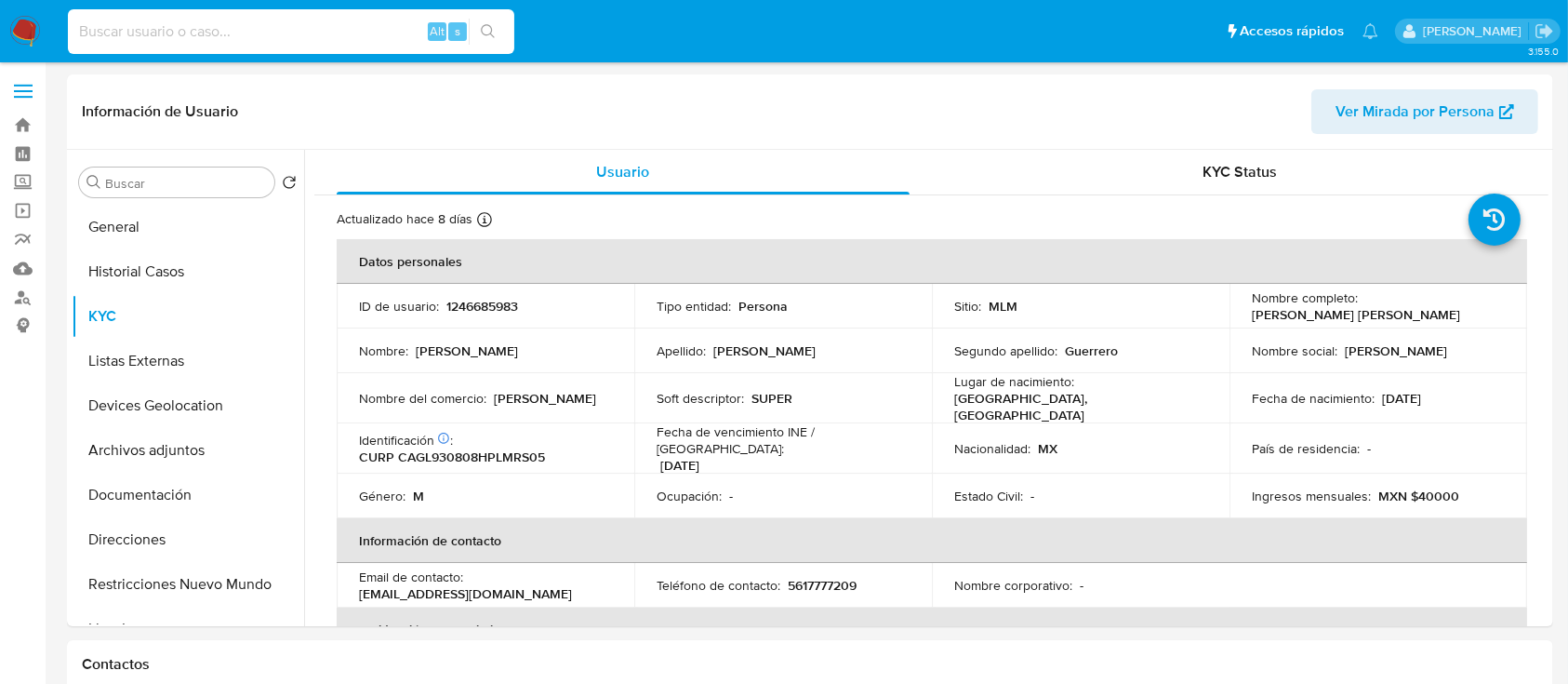
click at [385, 28] on input at bounding box center [291, 32] width 447 height 25
paste input "609480035"
type input "609480035"
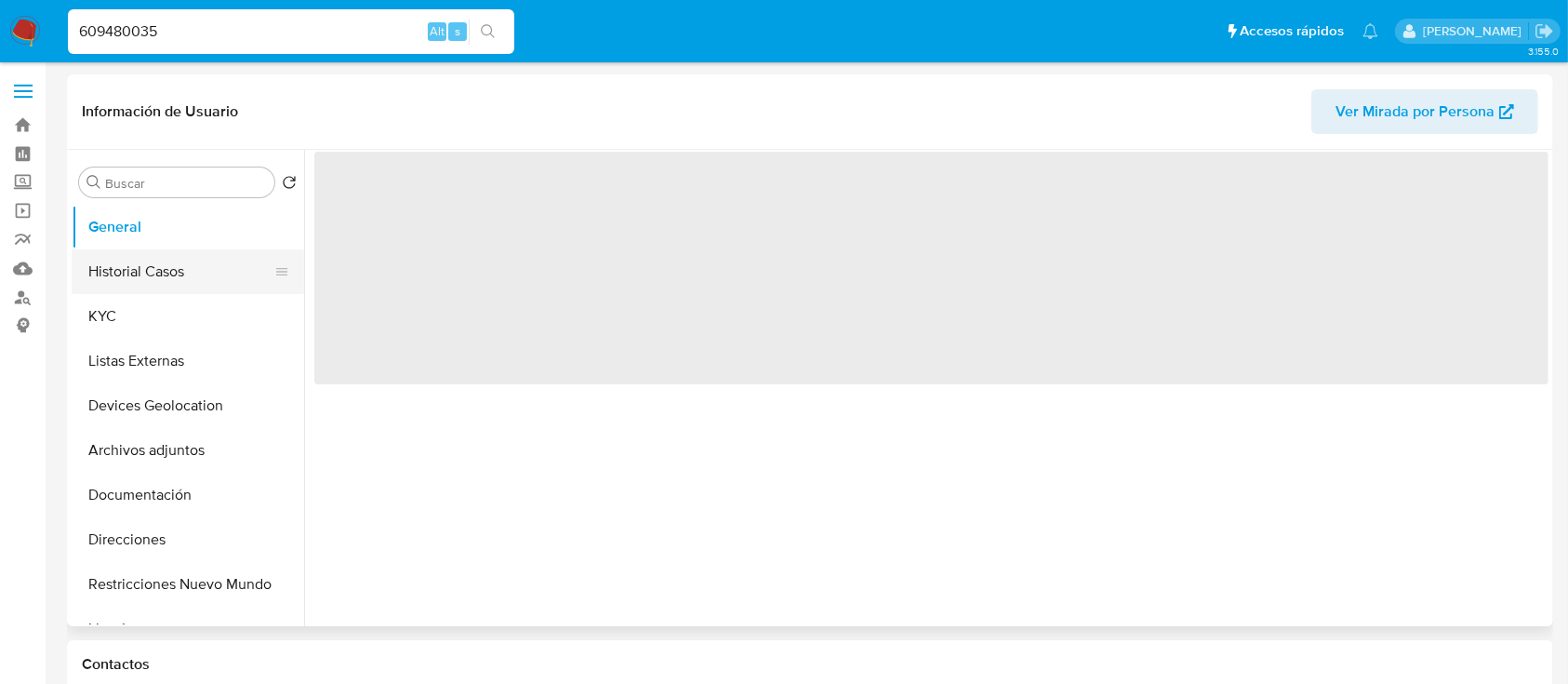
click at [141, 262] on button "Historial Casos" at bounding box center [180, 271] width 217 height 44
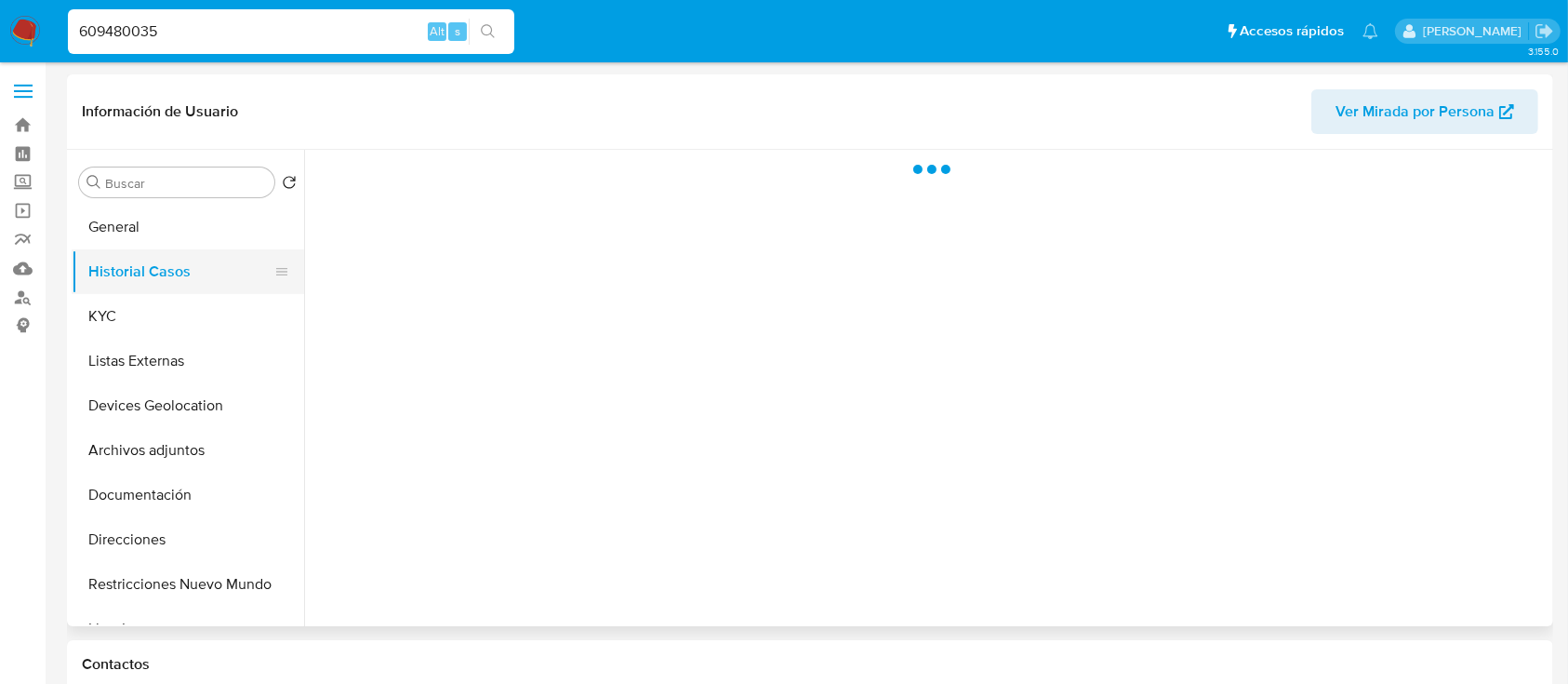
select select "10"
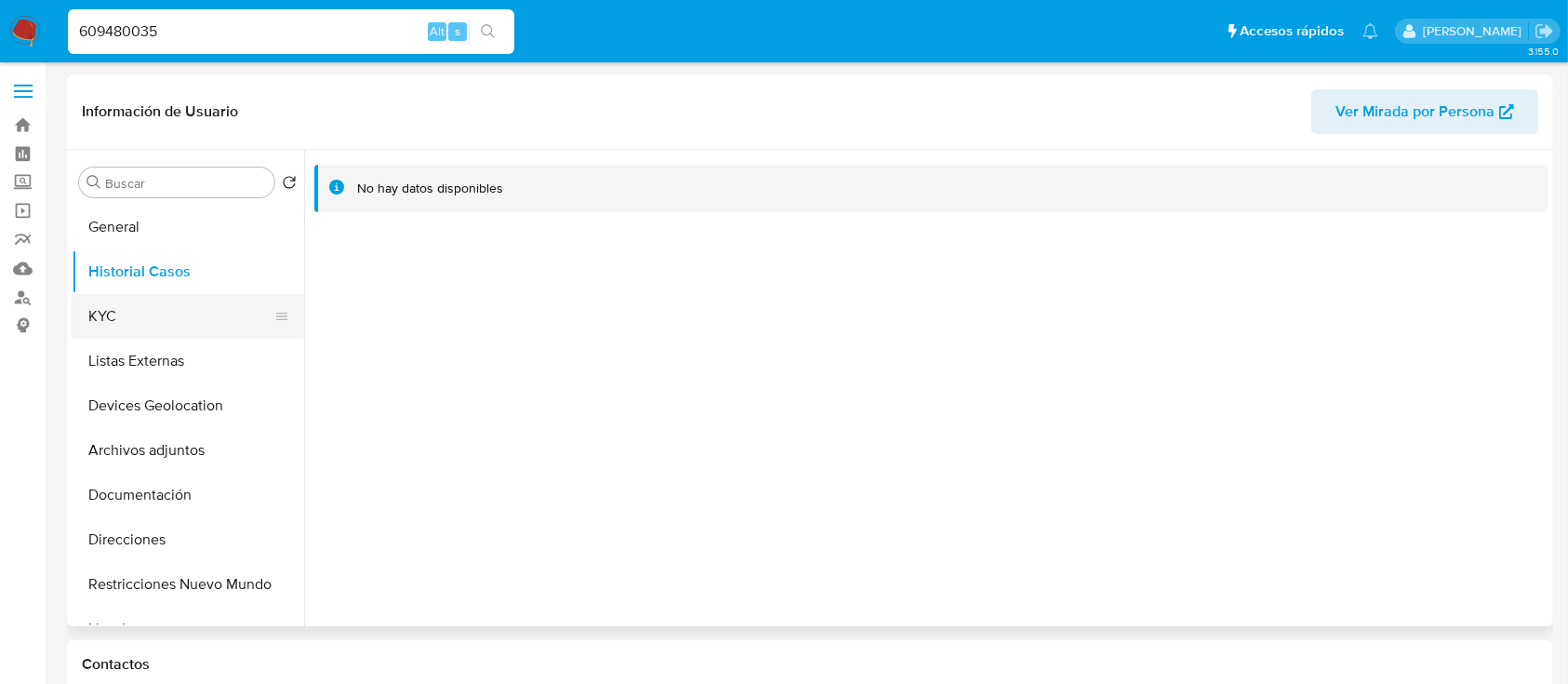
click at [138, 328] on button "KYC" at bounding box center [180, 316] width 217 height 44
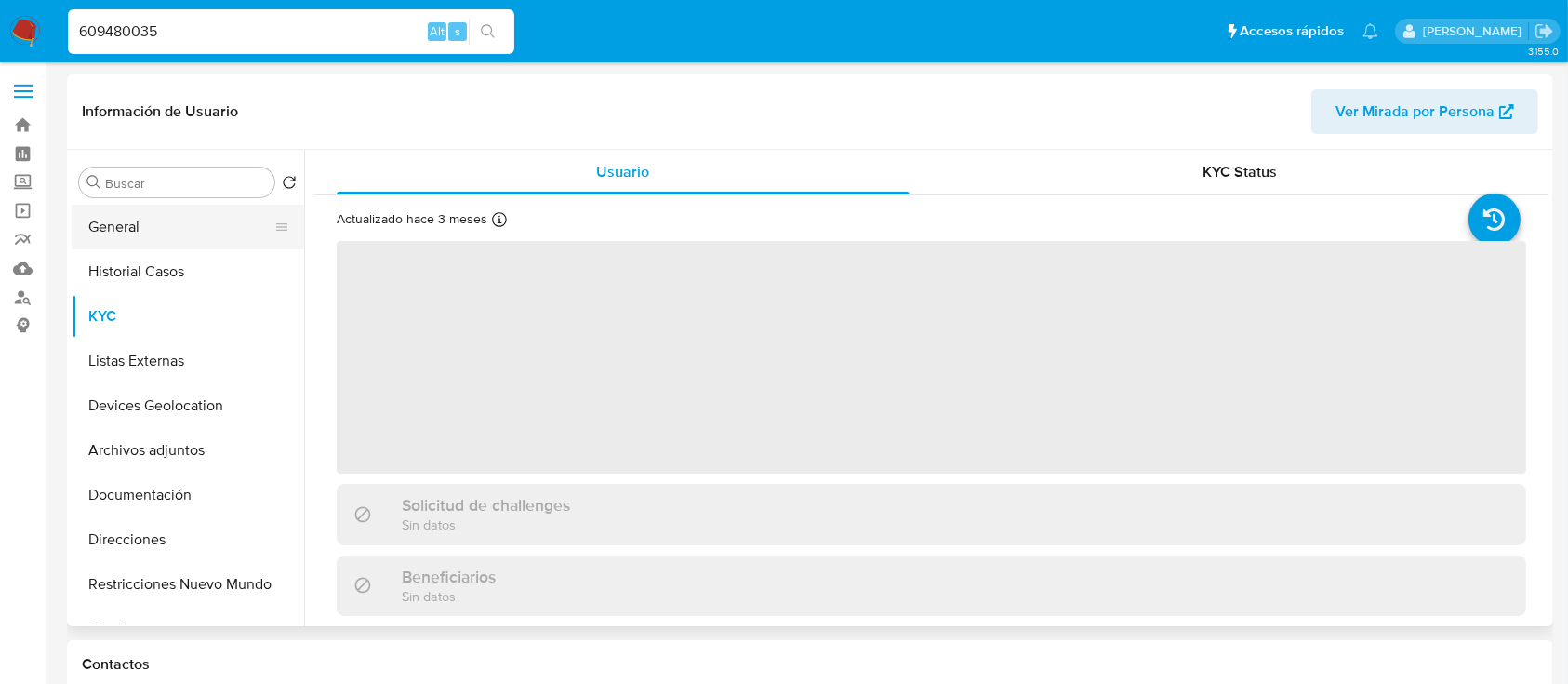
click at [122, 226] on button "General" at bounding box center [180, 227] width 217 height 44
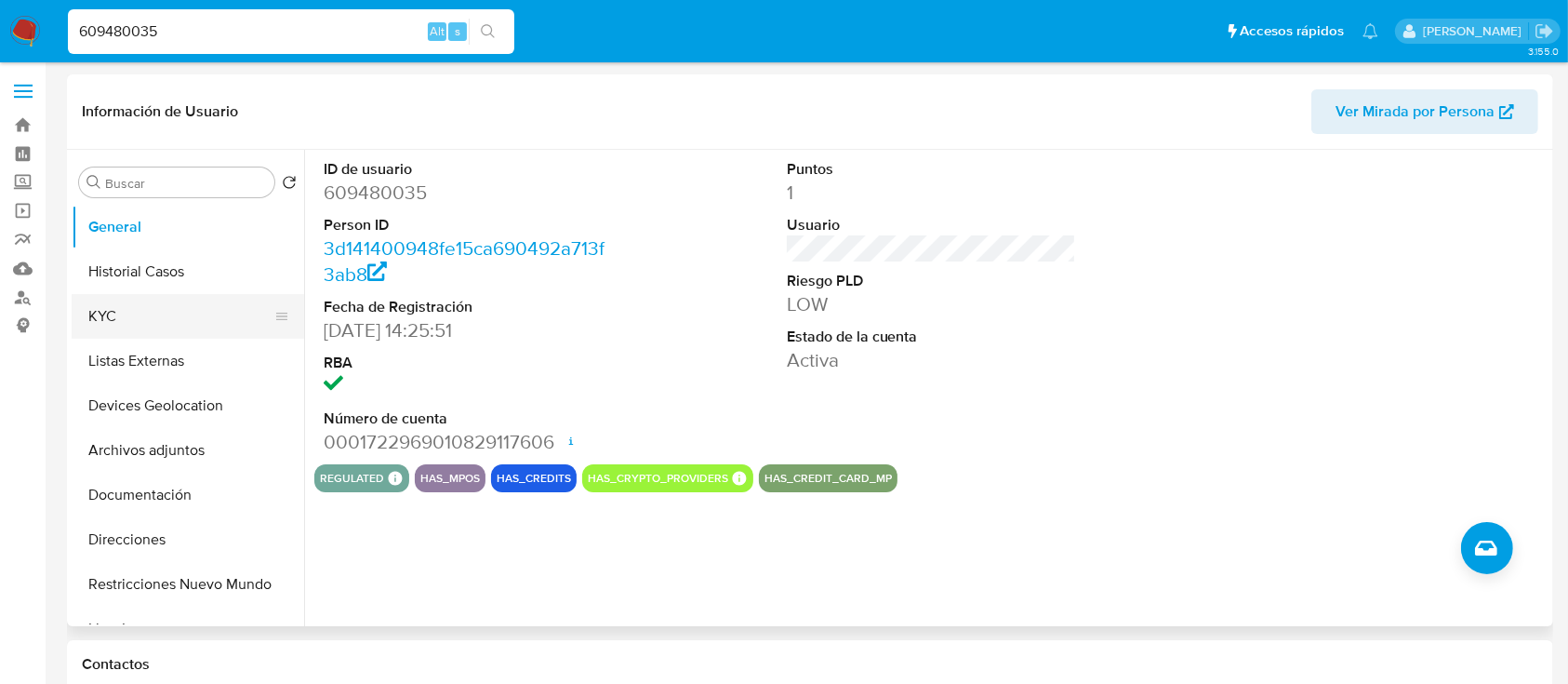
click at [168, 314] on button "KYC" at bounding box center [180, 316] width 217 height 44
